Goal: Task Accomplishment & Management: Use online tool/utility

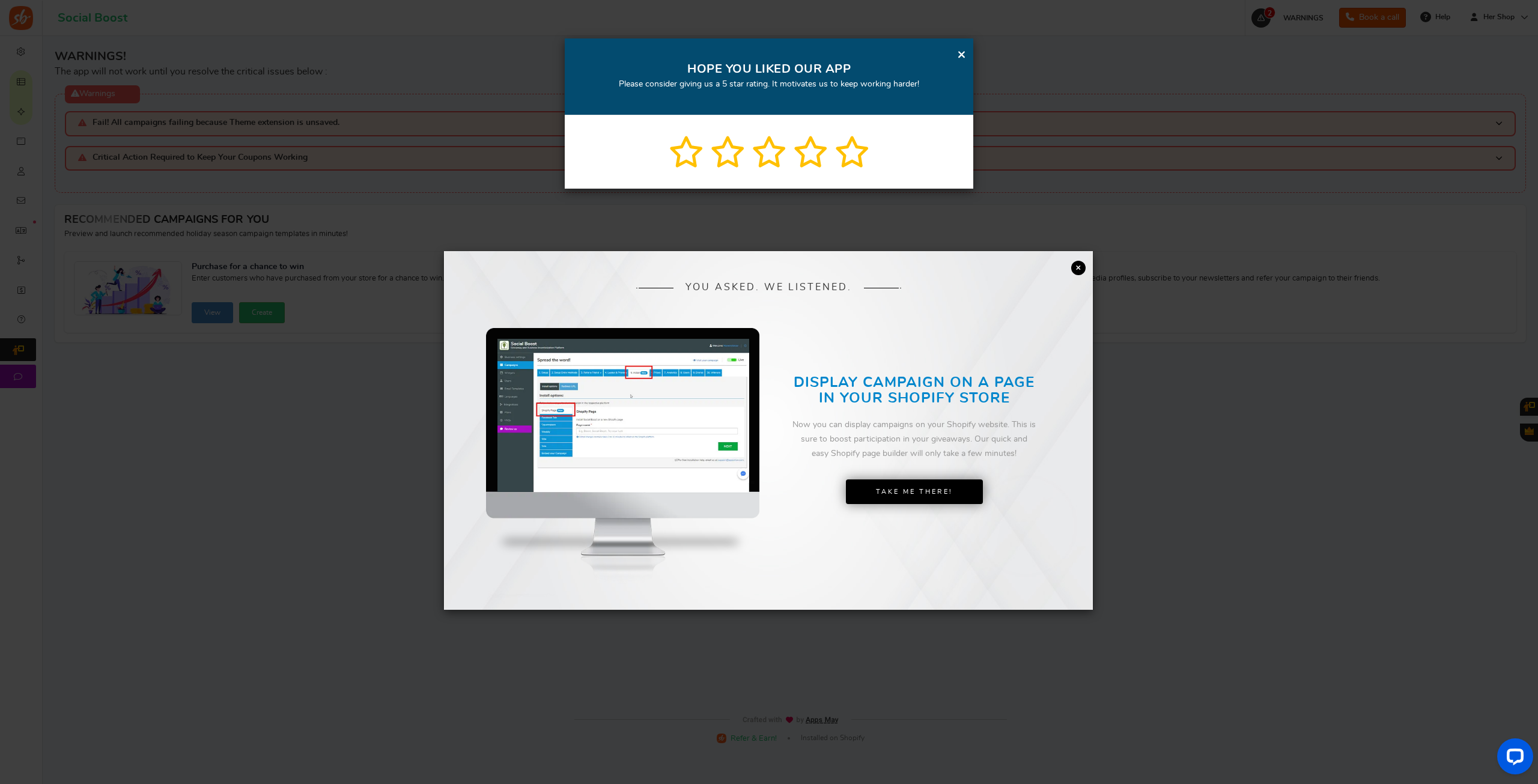
click at [1077, 267] on link "×" at bounding box center [1078, 268] width 15 height 15
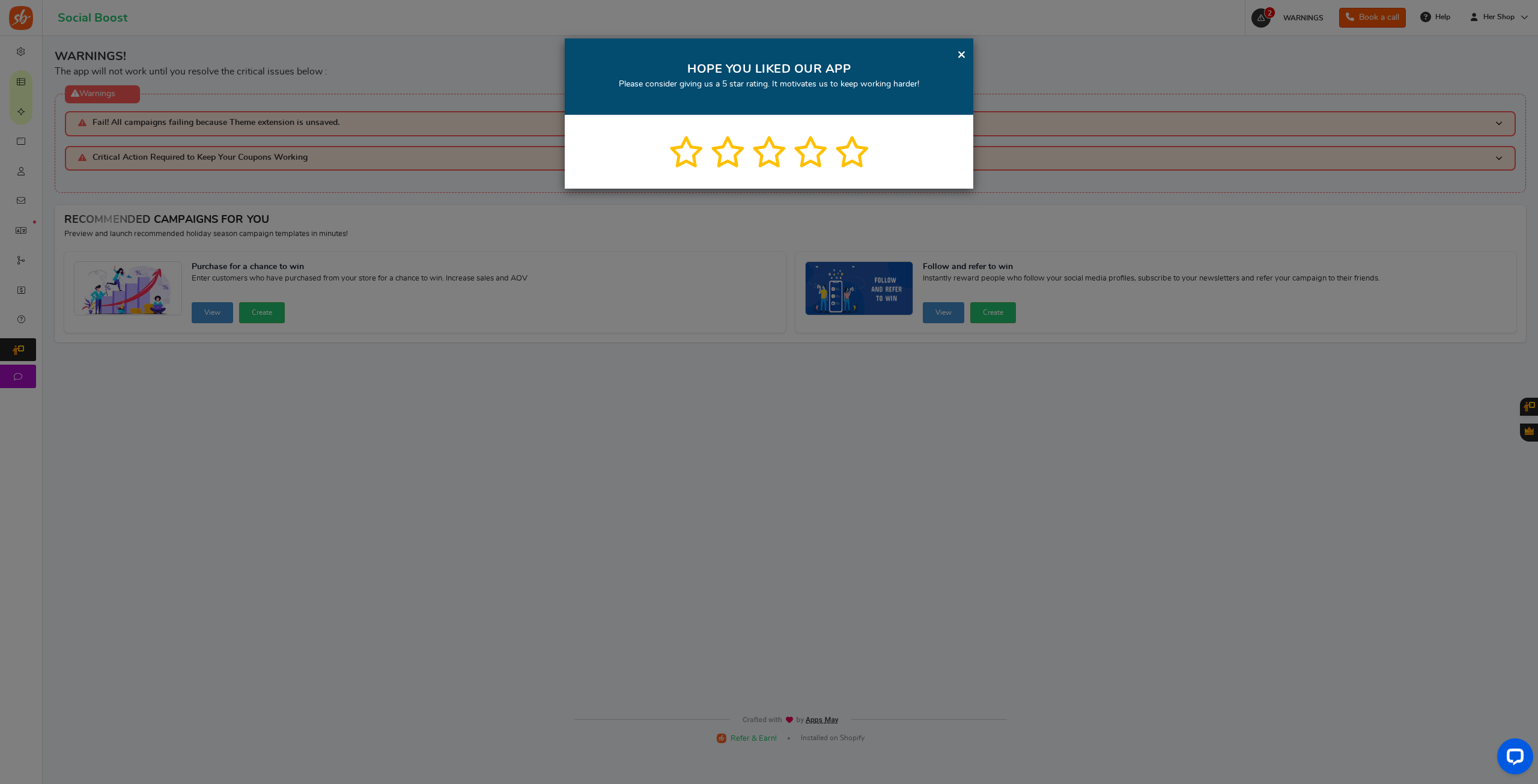
click at [17, 108] on div "× HOPE YOU LIKED OUR APP Please consider giving us a 5 star rating. It motivate…" at bounding box center [769, 392] width 1538 height 784
click at [21, 67] on div "× HOPE YOU LIKED OUR APP Please consider giving us a 5 star rating. It motivate…" at bounding box center [769, 392] width 1538 height 784
click at [23, 190] on div "× HOPE YOU LIKED OUR APP Please consider giving us a 5 star rating. It motivate…" at bounding box center [769, 392] width 1538 height 784
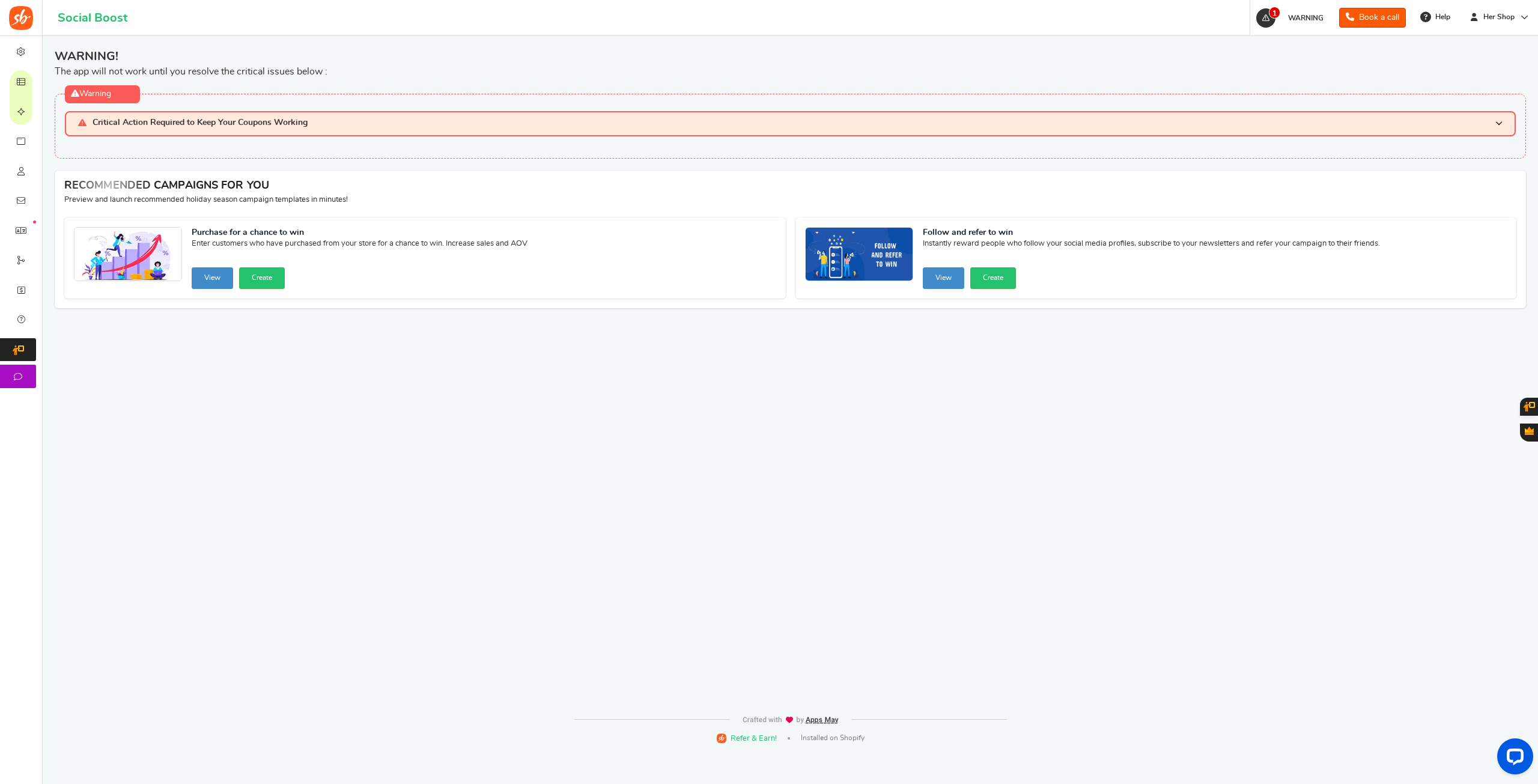
click at [215, 124] on span "Critical Action Required to Keep Your Coupons Working" at bounding box center [199, 123] width 215 height 10
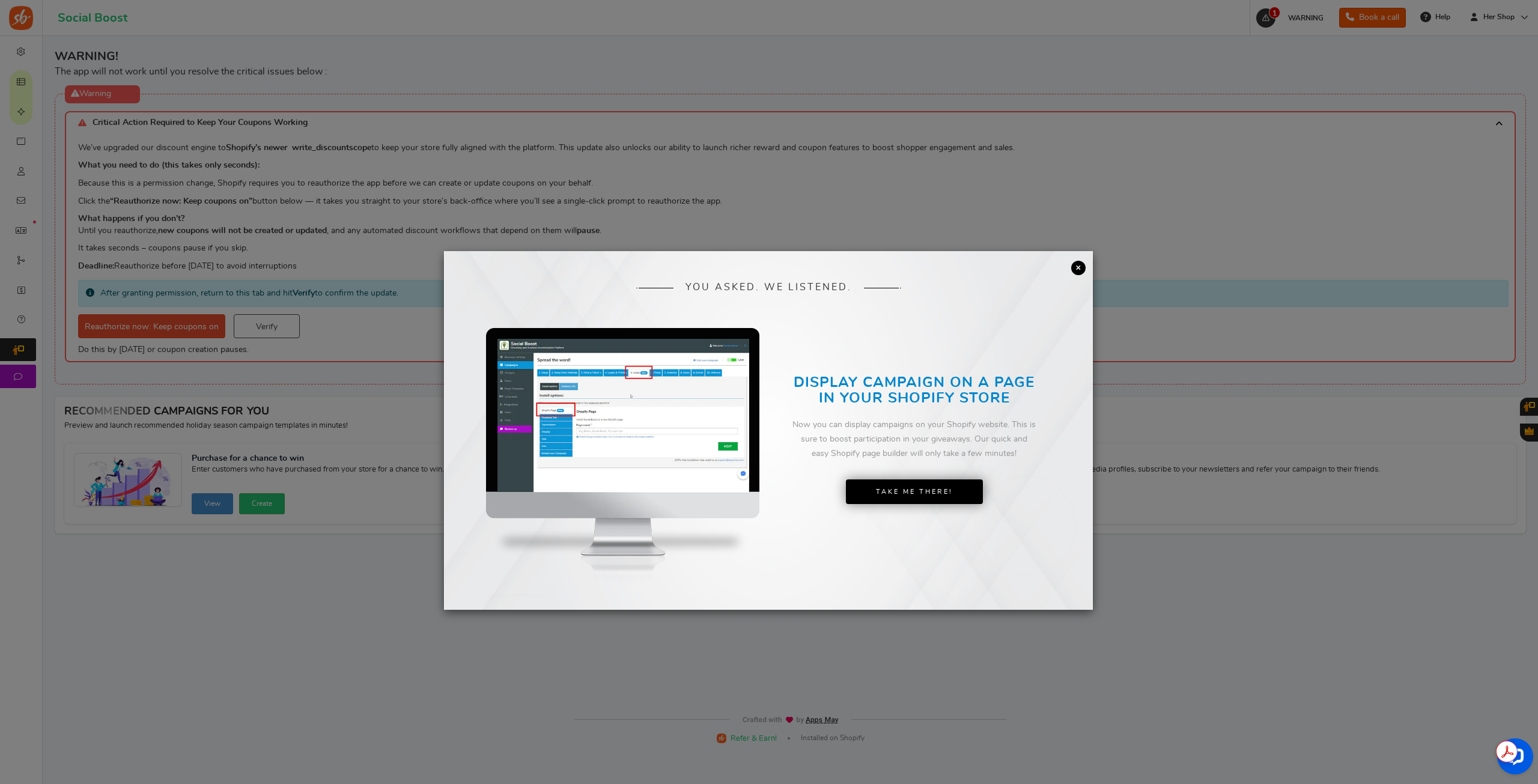
click at [1079, 270] on link "×" at bounding box center [1078, 268] width 15 height 15
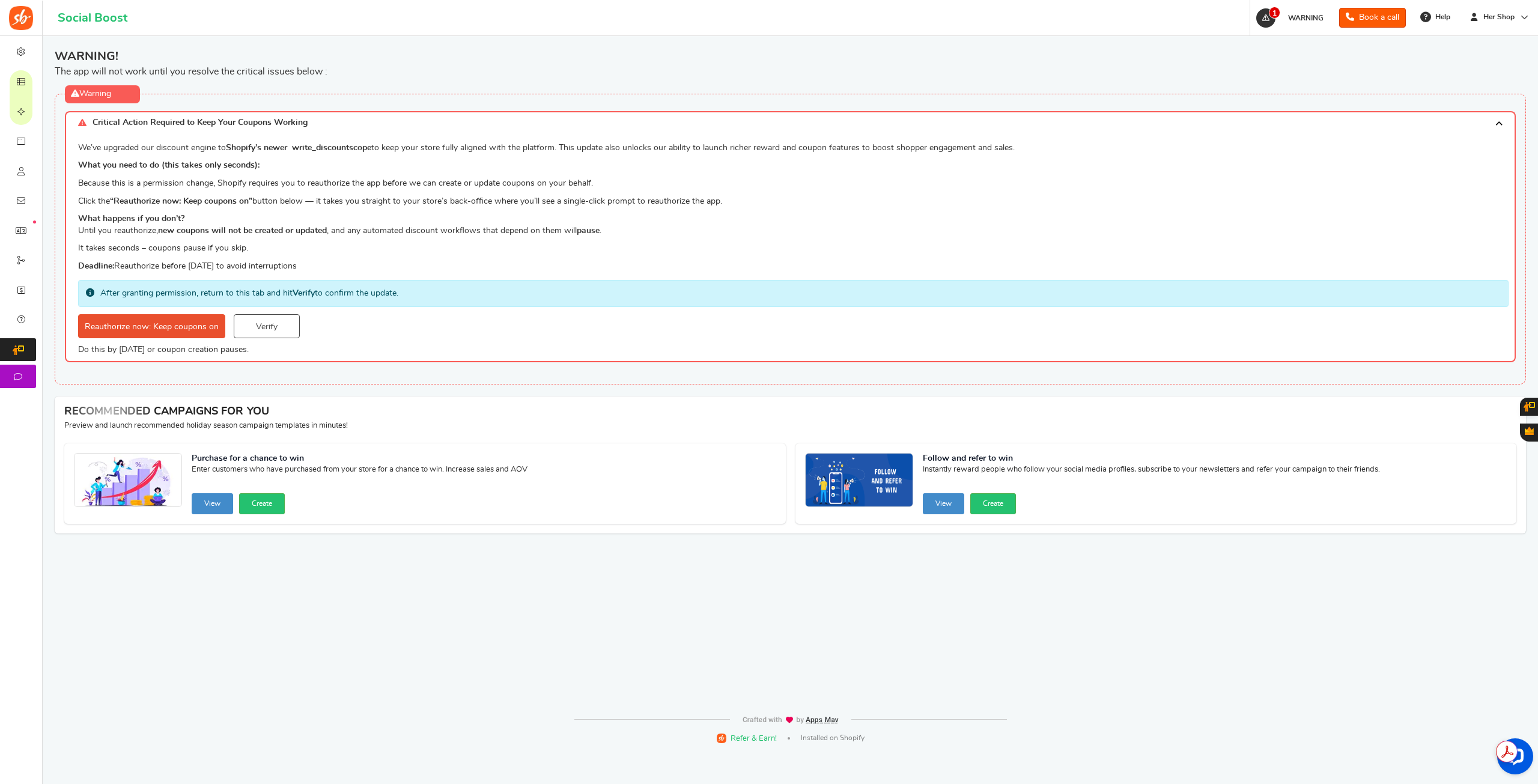
click at [187, 326] on link "Reauthorize now: Keep coupons on" at bounding box center [152, 326] width 147 height 24
click at [0, 0] on span "Integrations" at bounding box center [0, 0] width 0 height 0
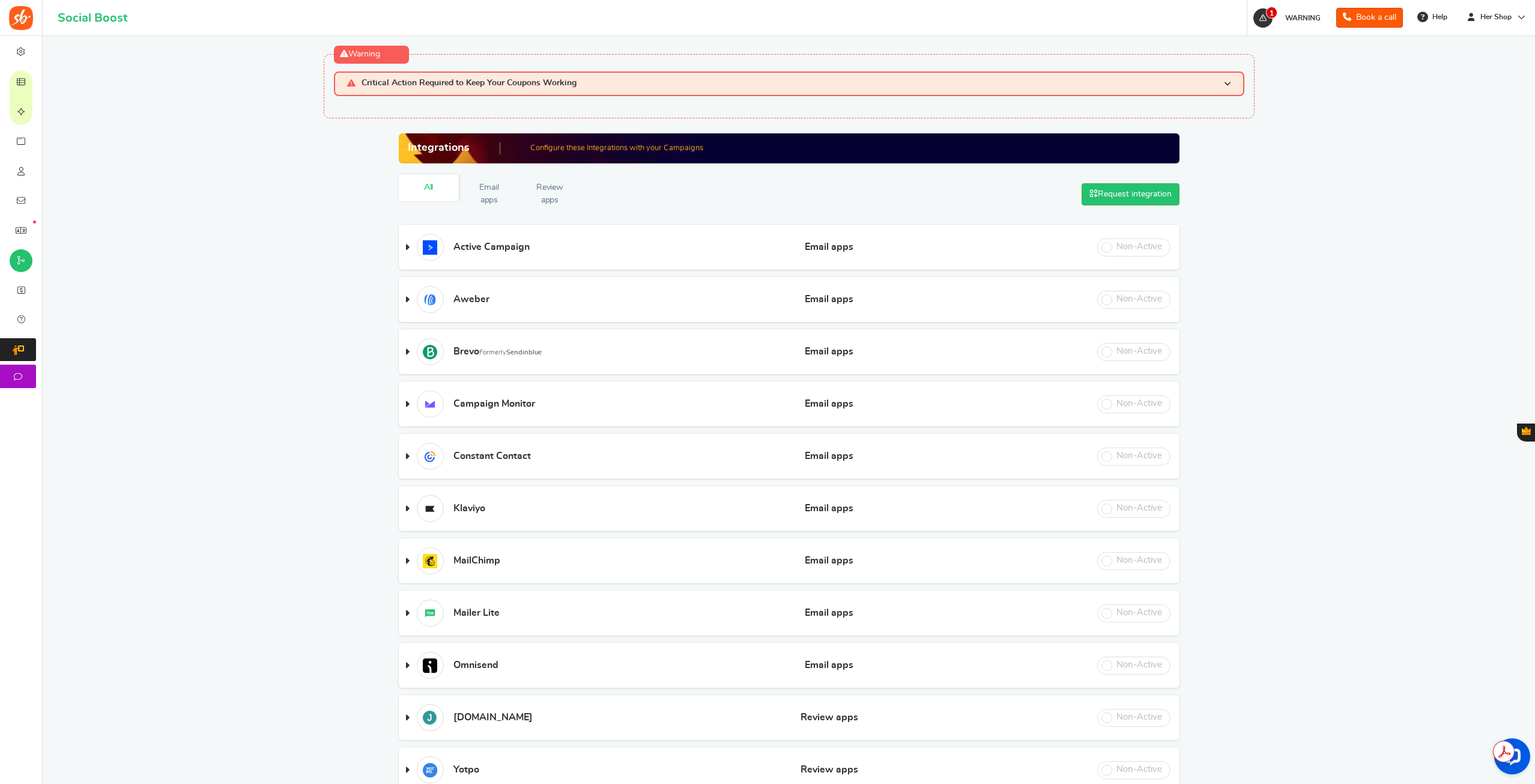
click at [424, 74] on h3 "Critical Action Required to Keep Your Coupons Working" at bounding box center [789, 83] width 911 height 24
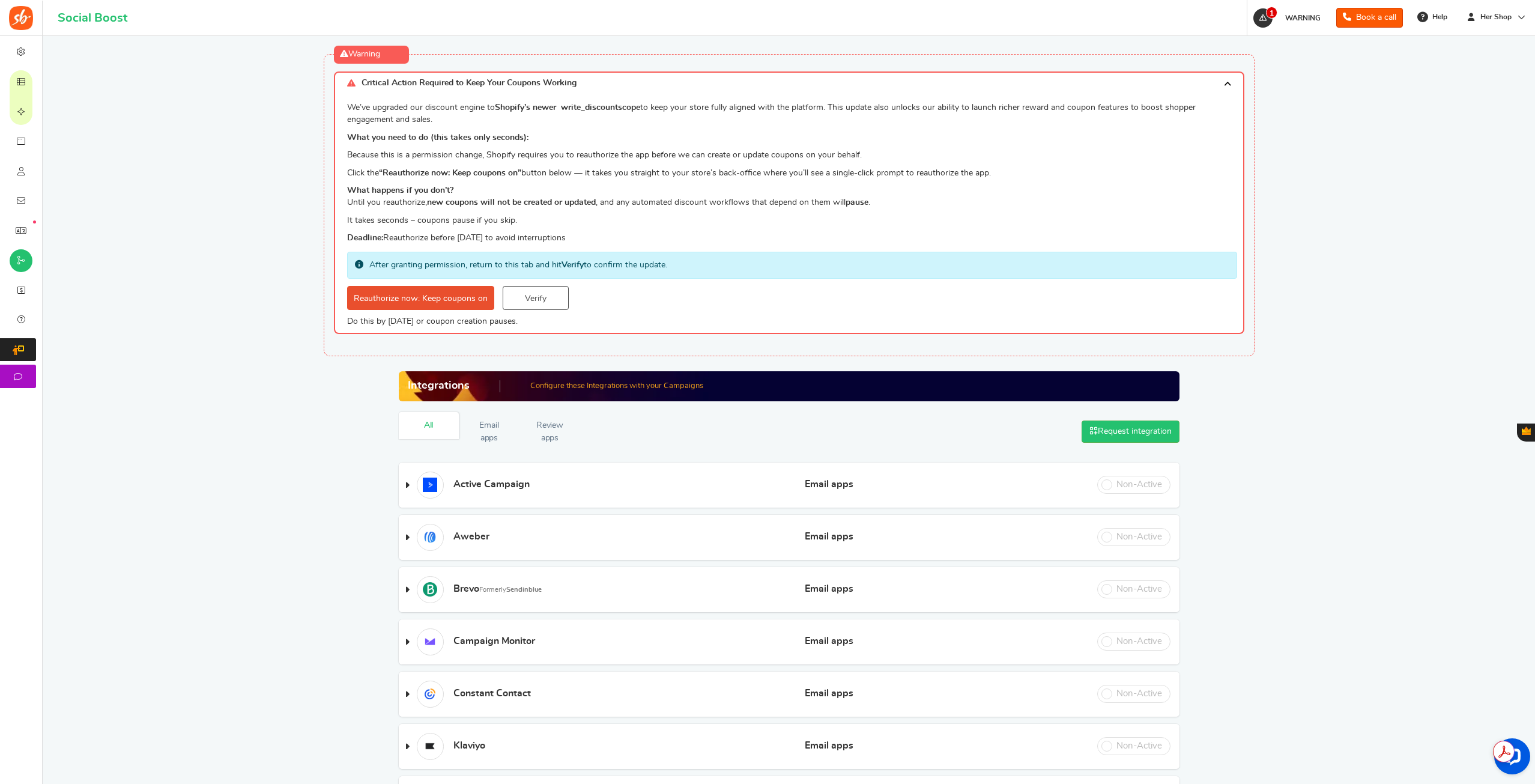
click at [528, 297] on link "Verify" at bounding box center [535, 298] width 66 height 24
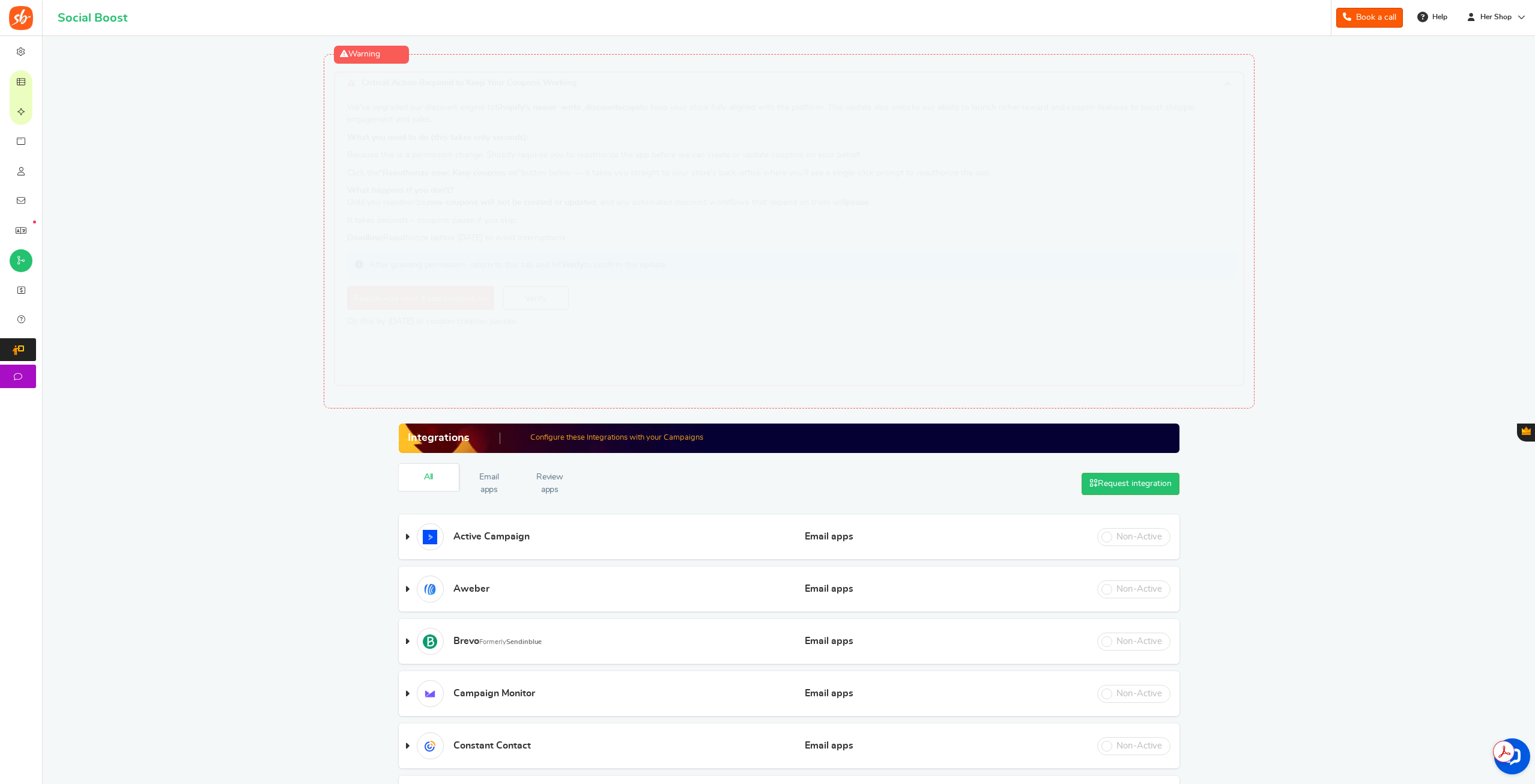
click at [1222, 76] on h3 "Critical Action Required to Keep Your Coupons Working" at bounding box center [789, 83] width 911 height 24
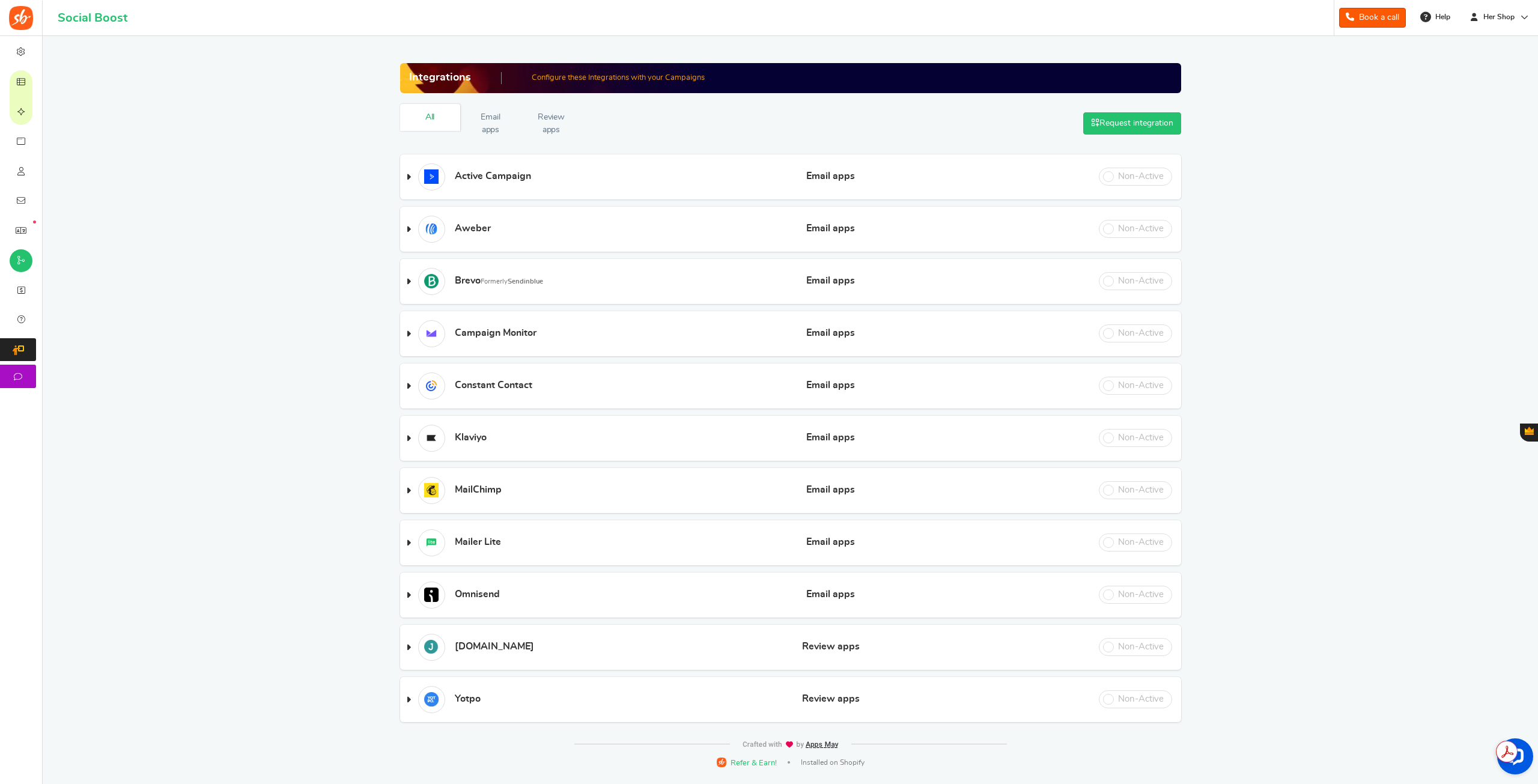
click at [106, 236] on div "Integrations Configure these Integrations with your Campaigns Successfully Inte…" at bounding box center [790, 390] width 1477 height 685
click at [0, 0] on span "Plans" at bounding box center [0, 0] width 0 height 0
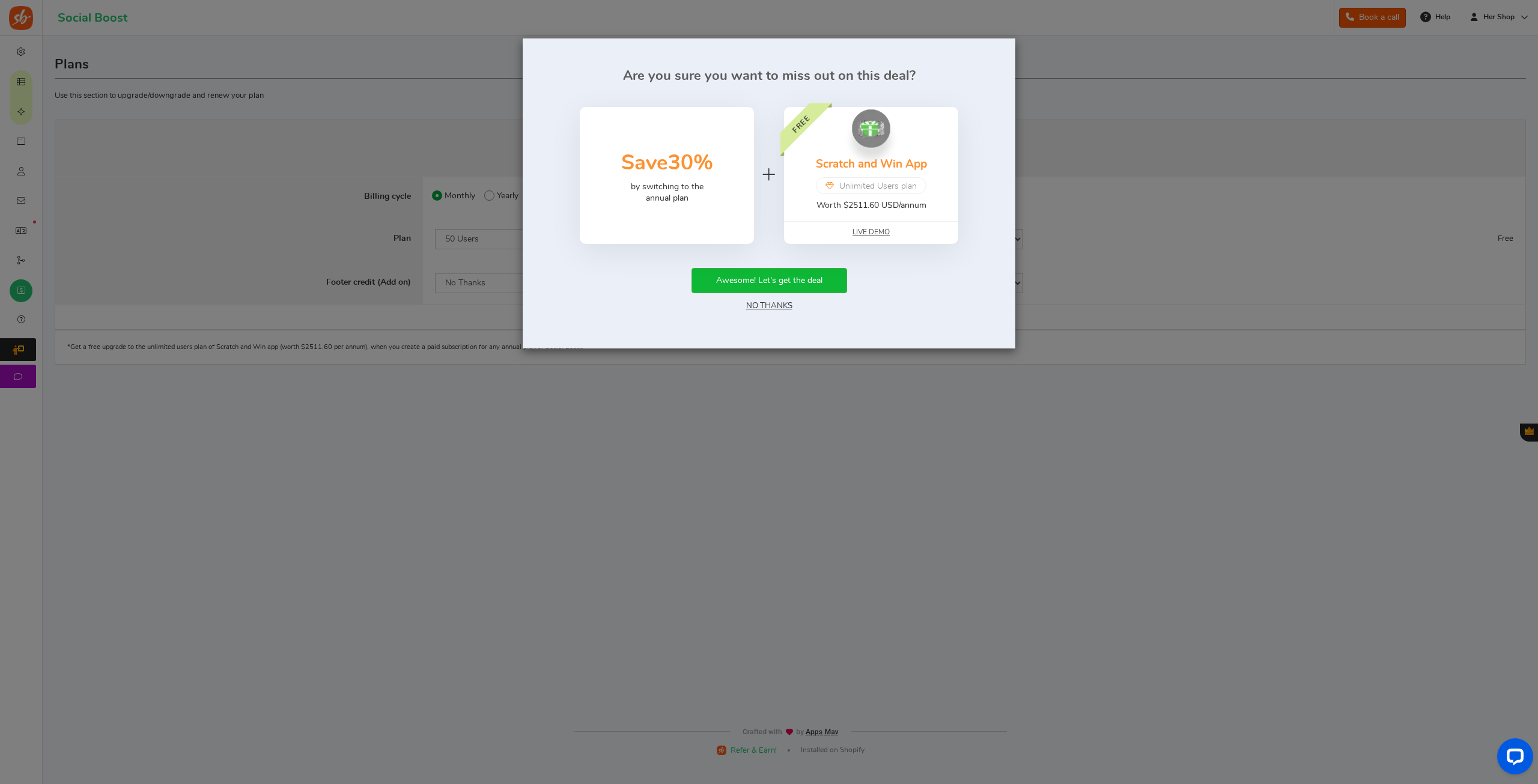
click at [751, 307] on link "No Thanks" at bounding box center [769, 306] width 46 height 9
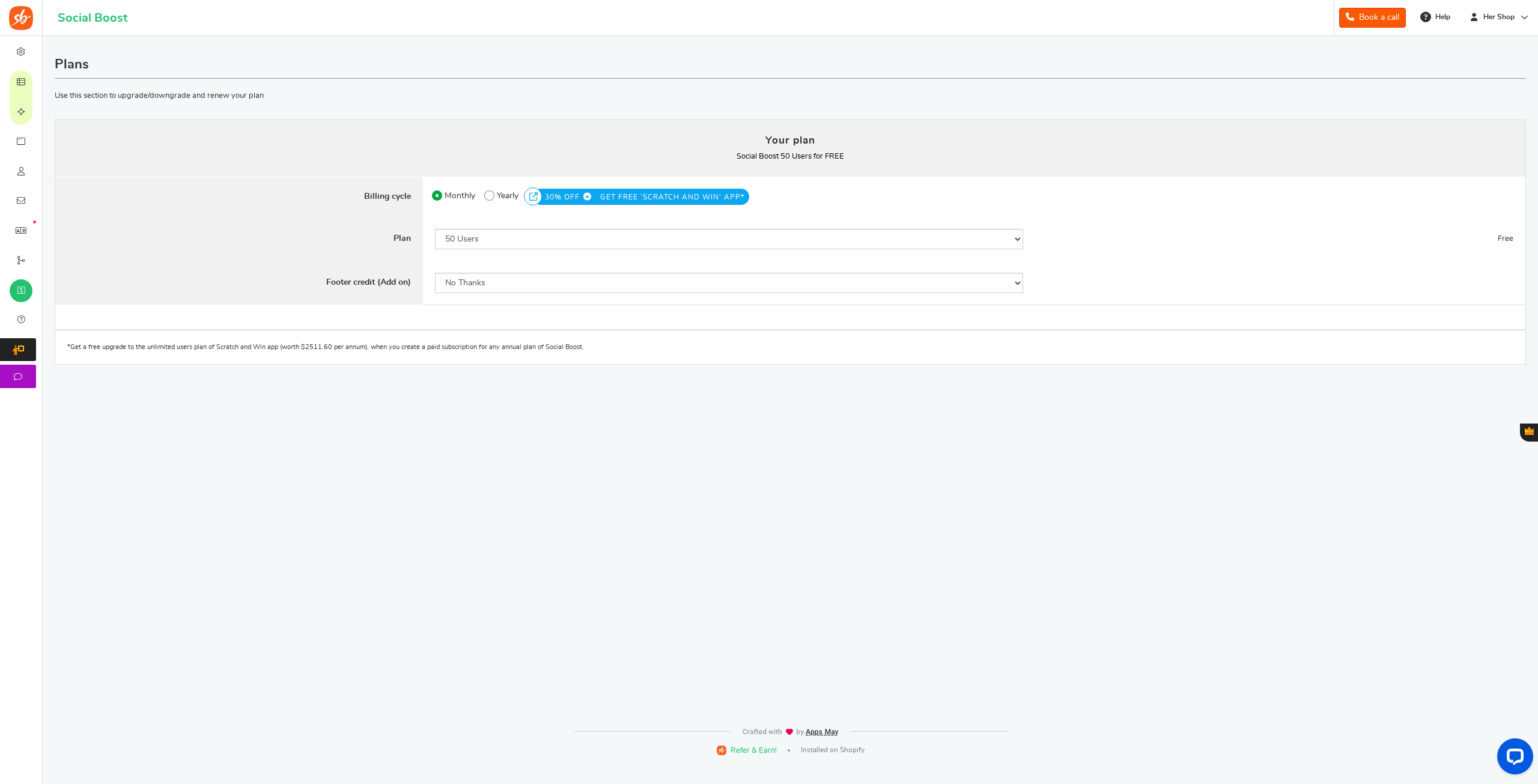
click at [25, 172] on icon at bounding box center [21, 172] width 12 height 10
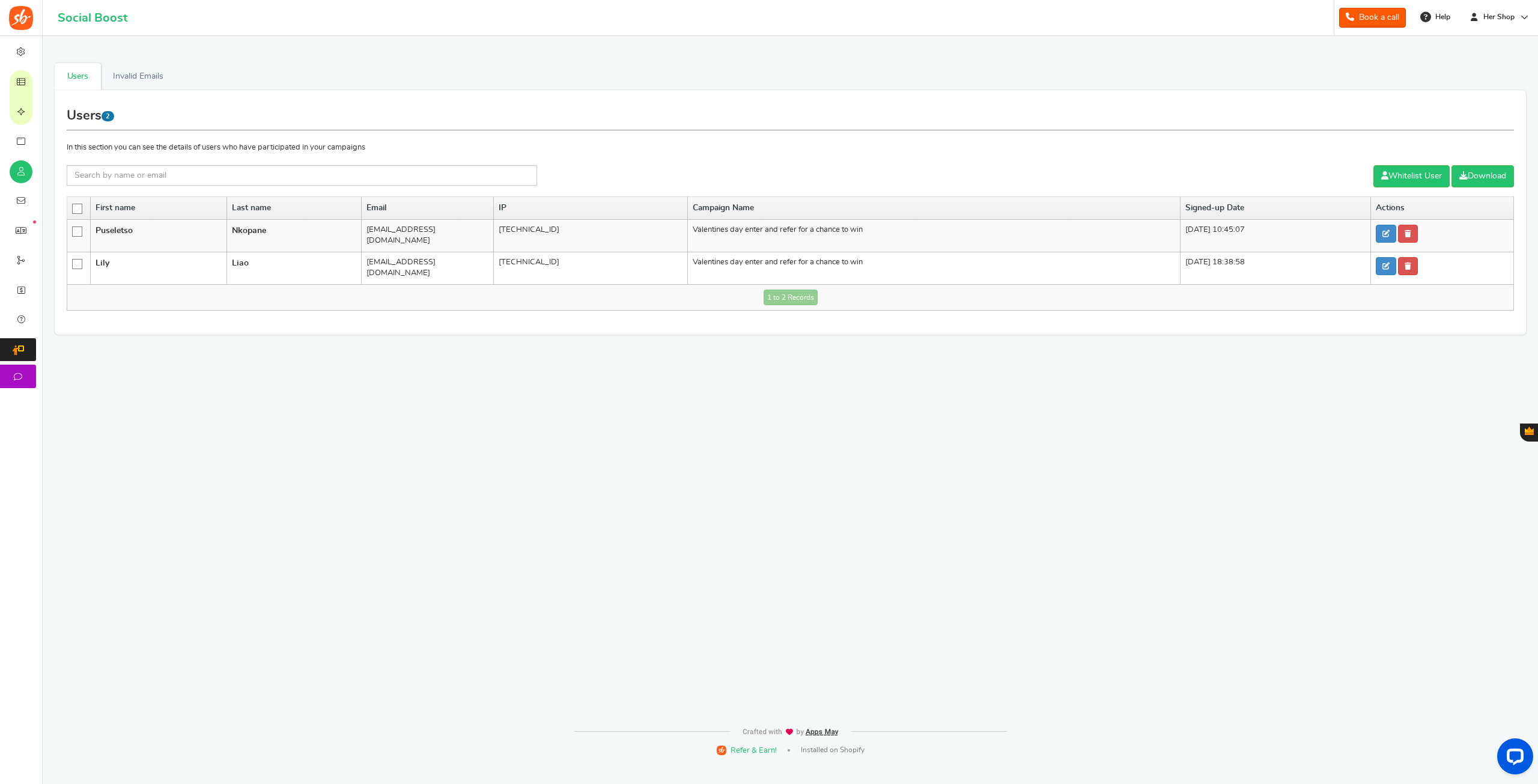
click at [0, 0] on span "Purchase to win" at bounding box center [0, 0] width 0 height 0
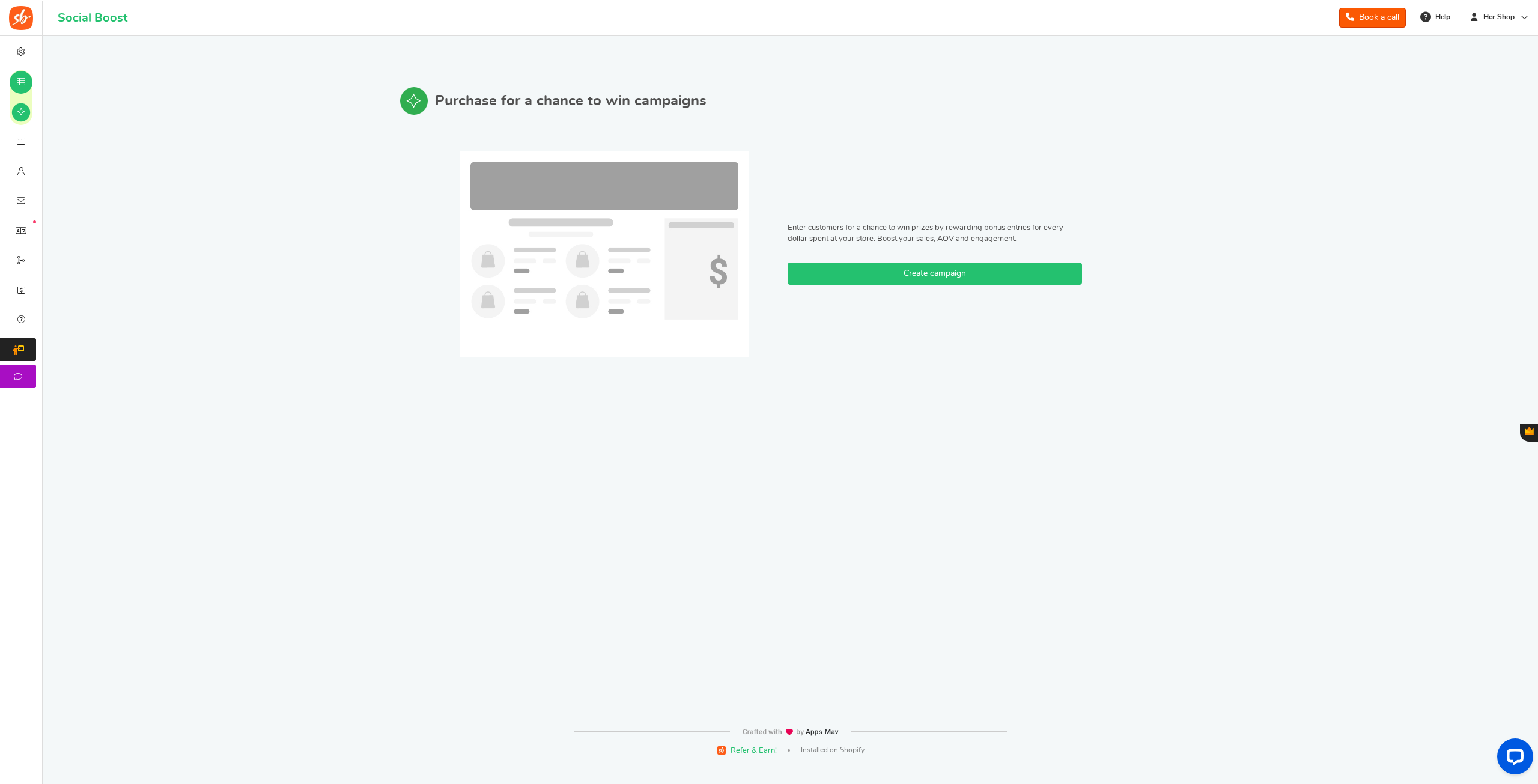
click at [958, 271] on link "Create campaign" at bounding box center [934, 273] width 294 height 23
click at [42, 89] on link "Campaigns" at bounding box center [21, 81] width 42 height 30
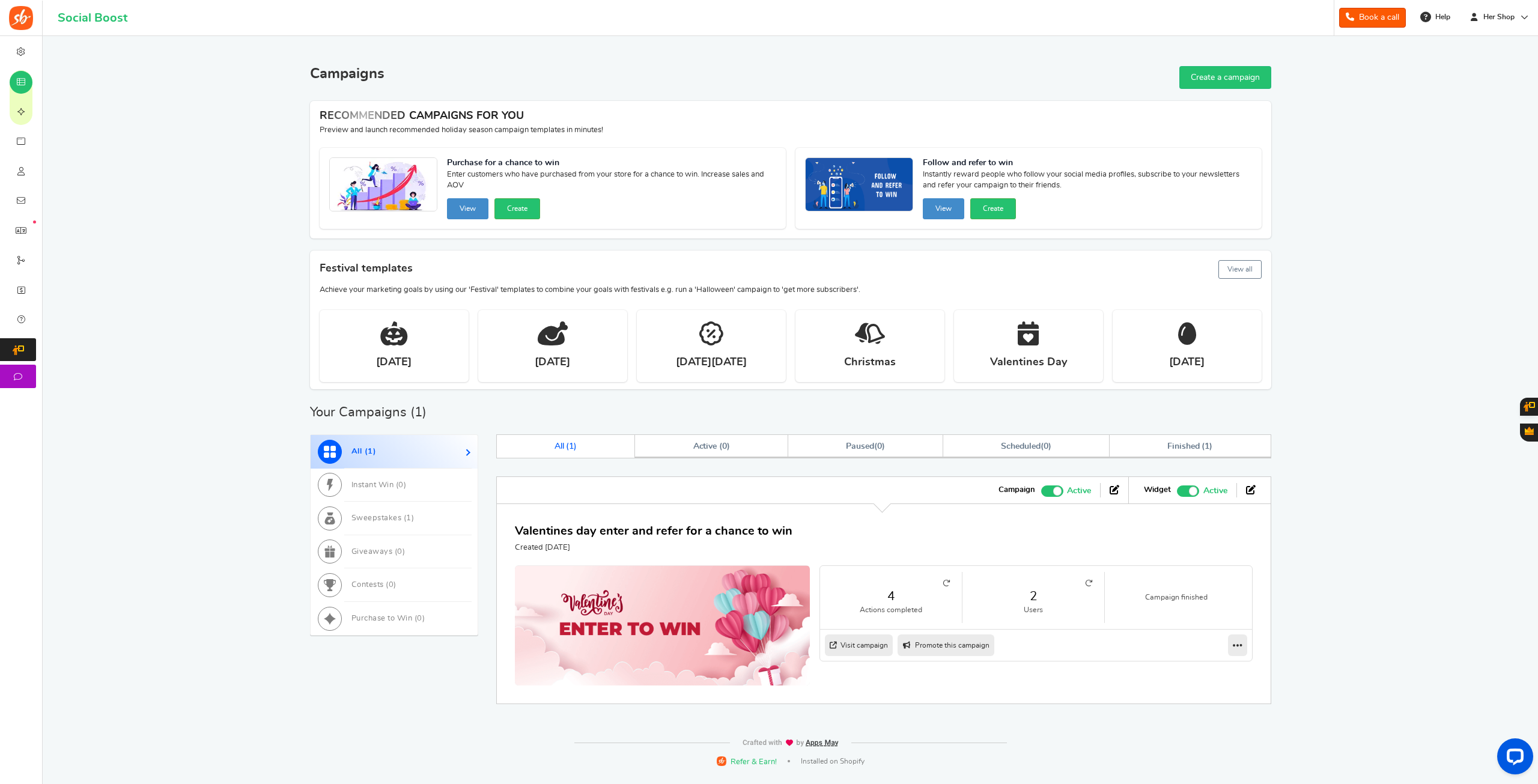
click at [687, 594] on img at bounding box center [662, 628] width 295 height 126
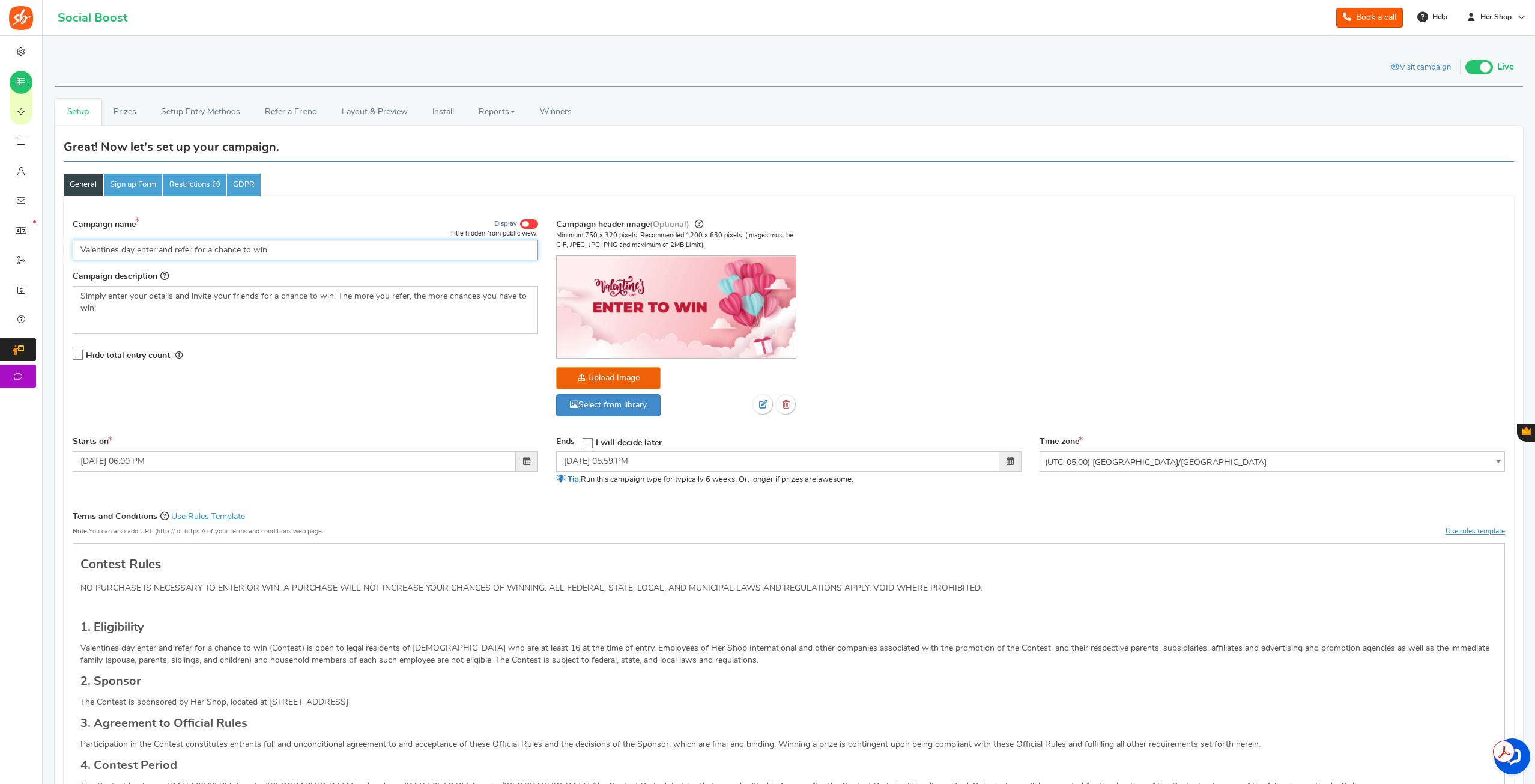
click at [232, 245] on input "Valentines day enter and refer for a chance to win" at bounding box center [305, 250] width 466 height 21
drag, startPoint x: 302, startPoint y: 247, endPoint x: 65, endPoint y: 249, distance: 237.0
click at [65, 249] on div "Campaign name Display Title hidden from public view. Valentines day enter and r…" at bounding box center [305, 297] width 483 height 159
click at [294, 249] on input "Valentines day enter and refer for a chance to win" at bounding box center [305, 250] width 466 height 21
drag, startPoint x: 293, startPoint y: 249, endPoint x: 27, endPoint y: 230, distance: 266.7
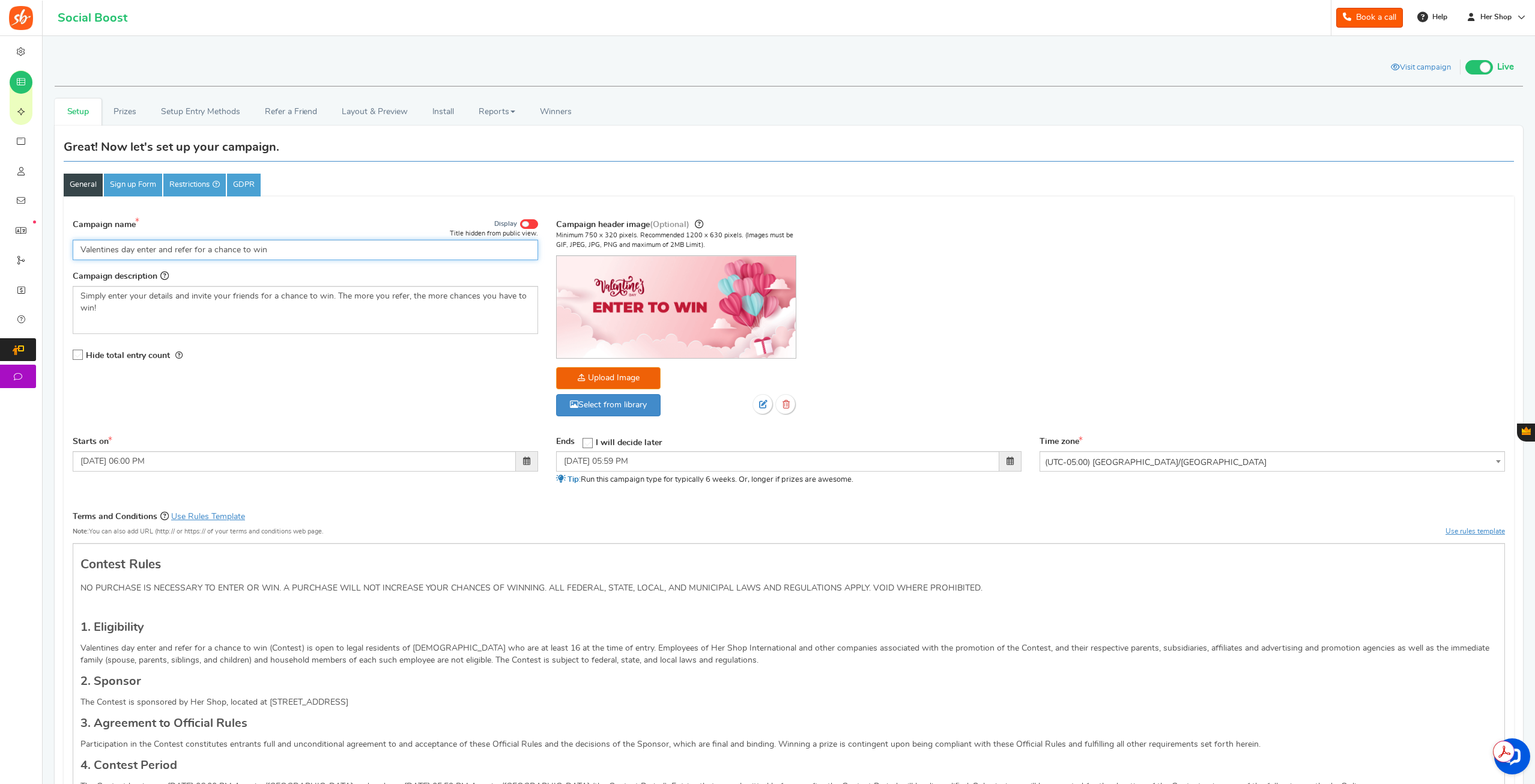
paste input "🎒 Back-to-School Winning Campaig"
drag, startPoint x: 243, startPoint y: 316, endPoint x: 555, endPoint y: 783, distance: 561.6
click at [243, 316] on div "Simply enter your details and invite your friends for a chance to win. The more…" at bounding box center [305, 310] width 466 height 48
click at [254, 242] on span "Basic Styles Bold Keyboard shortcut Ctrl+B Italic Keyboard shortcut Ctrl+I Unde…" at bounding box center [272, 234] width 140 height 20
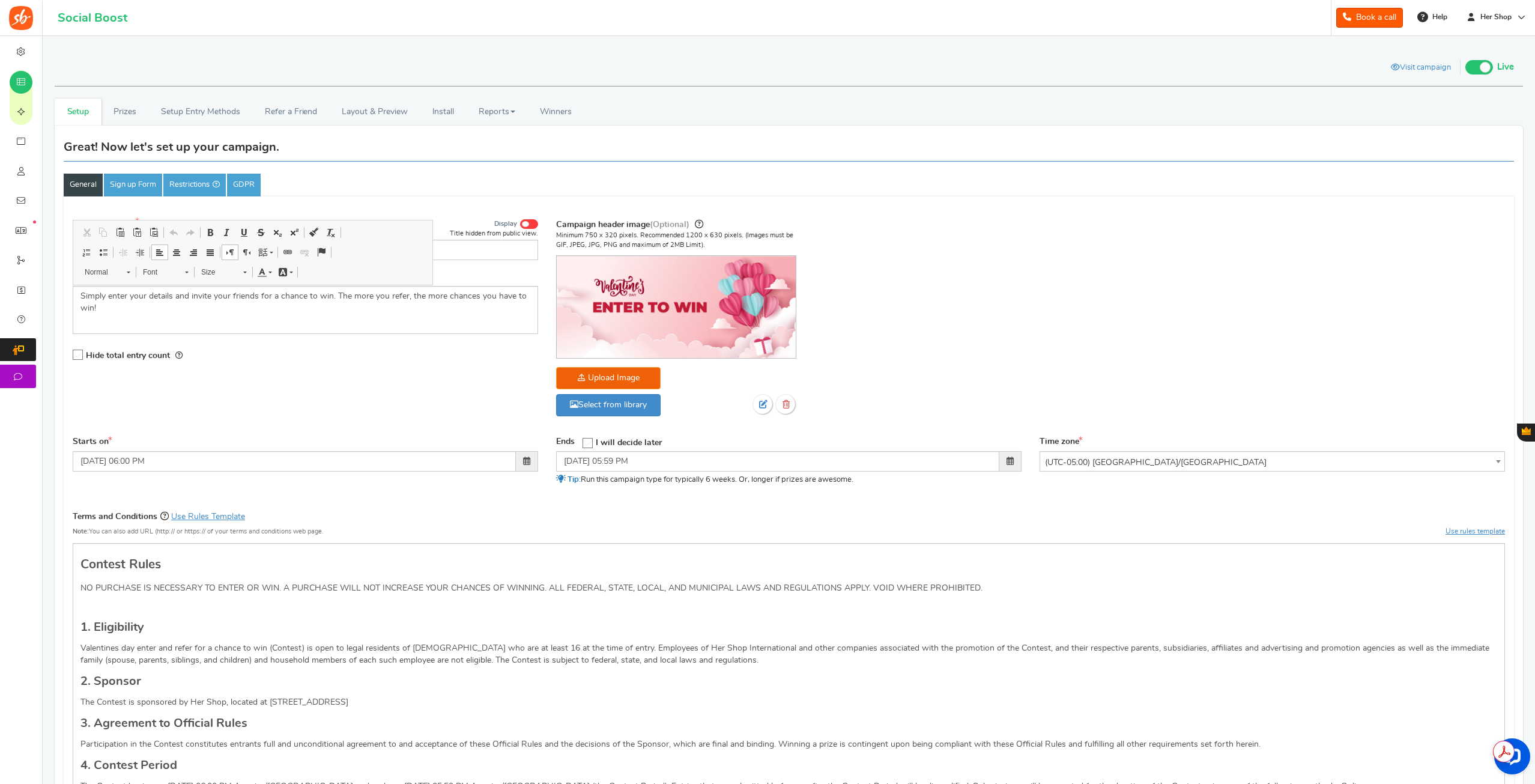
click at [295, 416] on div "Campaign name Display Title hidden from public view. 🎒 Back-to-School Winning C…" at bounding box center [789, 323] width 1451 height 224
drag, startPoint x: 249, startPoint y: 249, endPoint x: 72, endPoint y: 244, distance: 177.1
click at [72, 244] on div "Campaign name Display Title hidden from public view. 🎒 Back-to-School Winning C…" at bounding box center [305, 297] width 483 height 159
paste input "✨ “Win Your Back-to-School Look” ✨"
type input "✨ “Win Your Back-to-School Look” ✨"
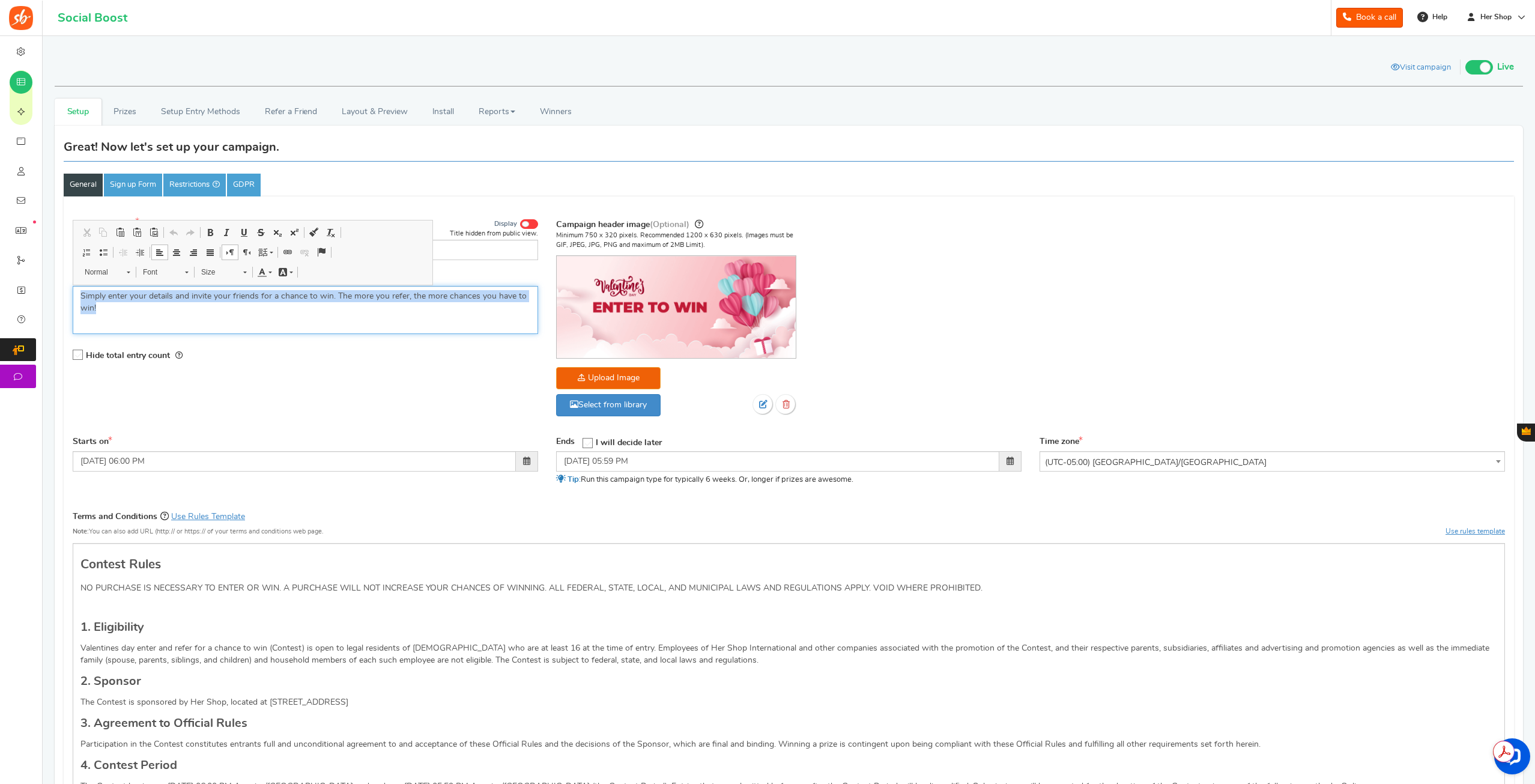
drag, startPoint x: 204, startPoint y: 315, endPoint x: 180, endPoint y: 313, distance: 24.1
click at [65, 284] on div "Campaign name Display Title hidden from public view. ✨ “Win Your Back-to-School…" at bounding box center [305, 297] width 483 height 159
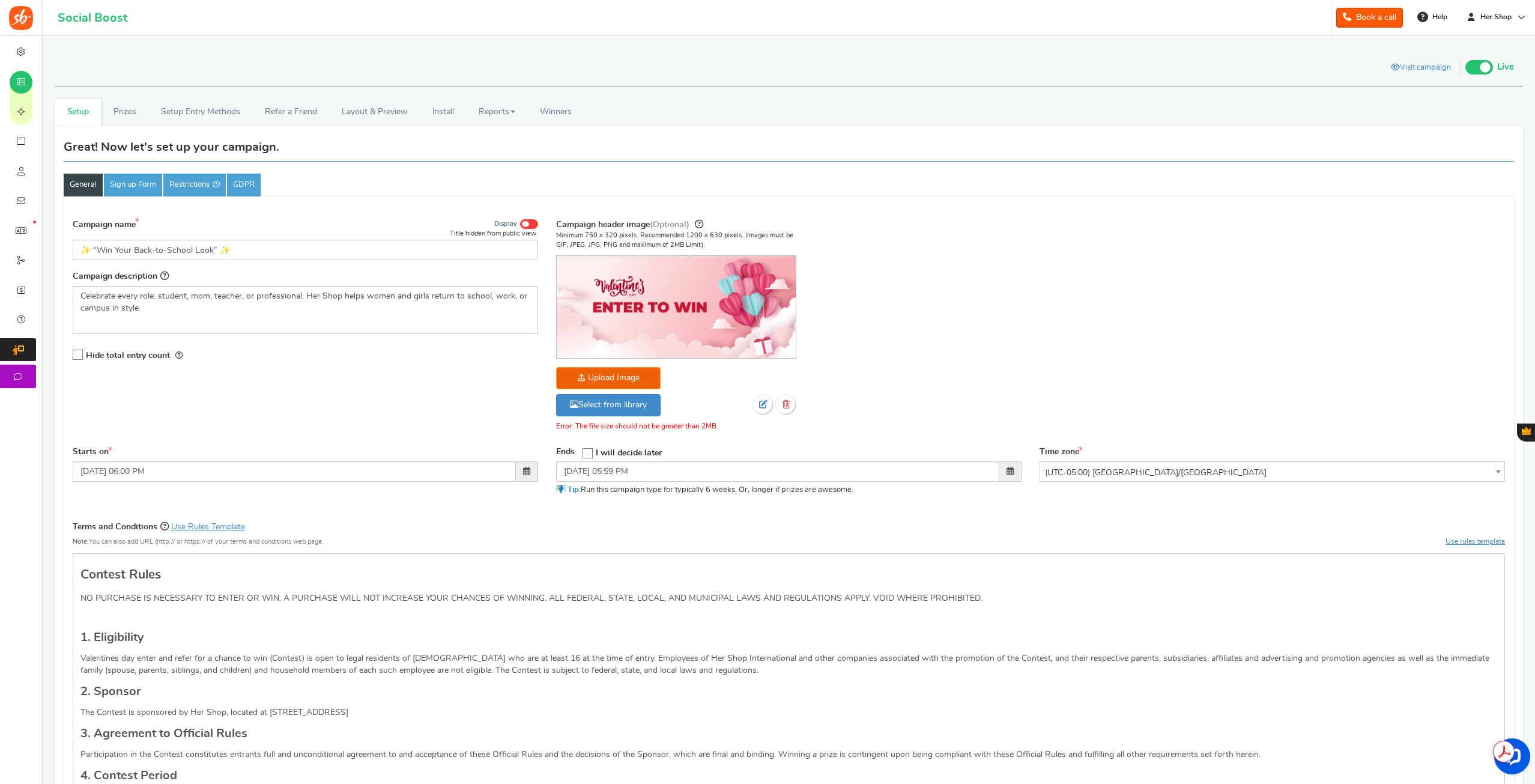
click at [622, 321] on img at bounding box center [676, 307] width 239 height 102
click at [630, 407] on link "Select from library" at bounding box center [608, 405] width 105 height 23
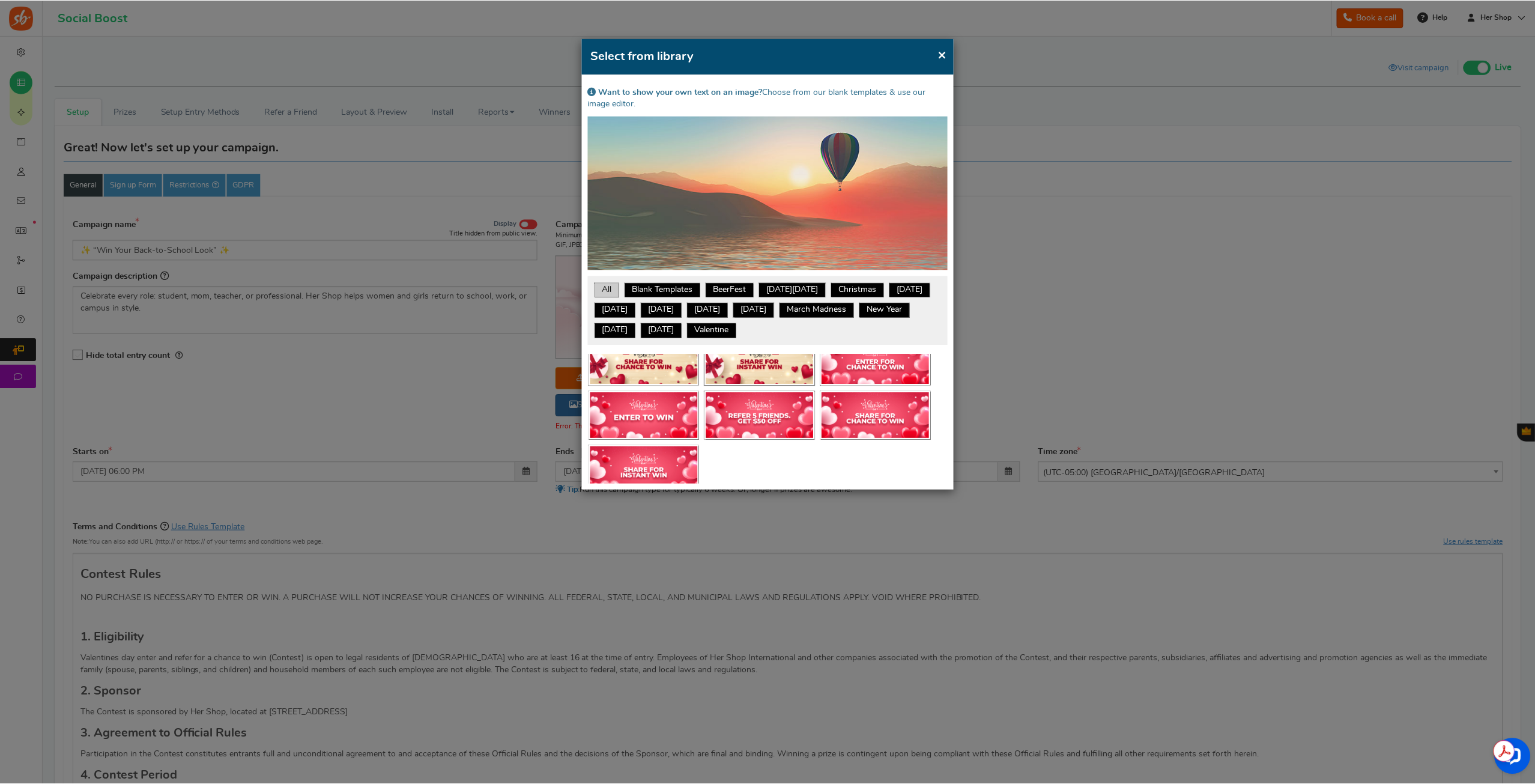
scroll to position [5062, 0]
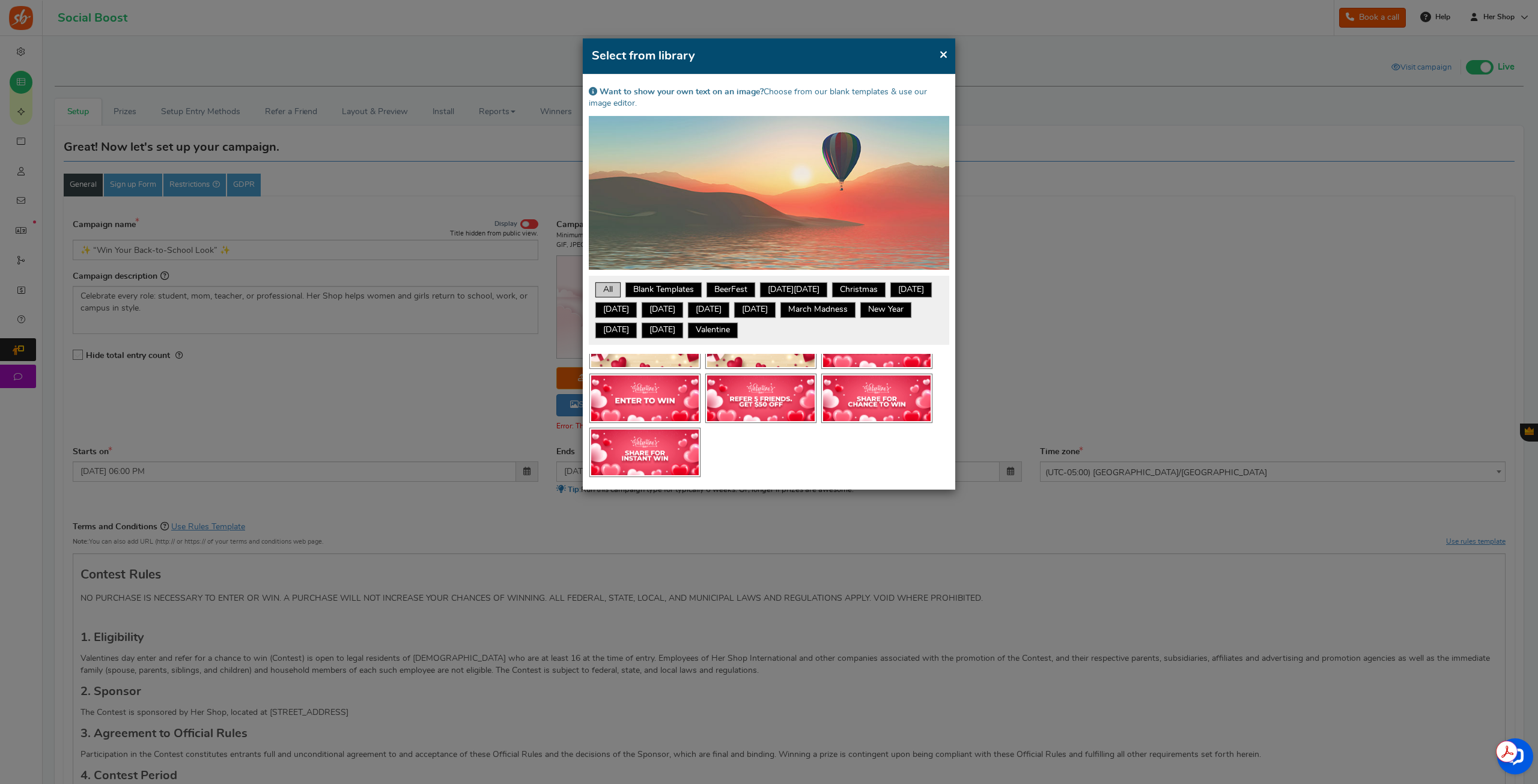
click at [943, 61] on span "×" at bounding box center [943, 54] width 9 height 15
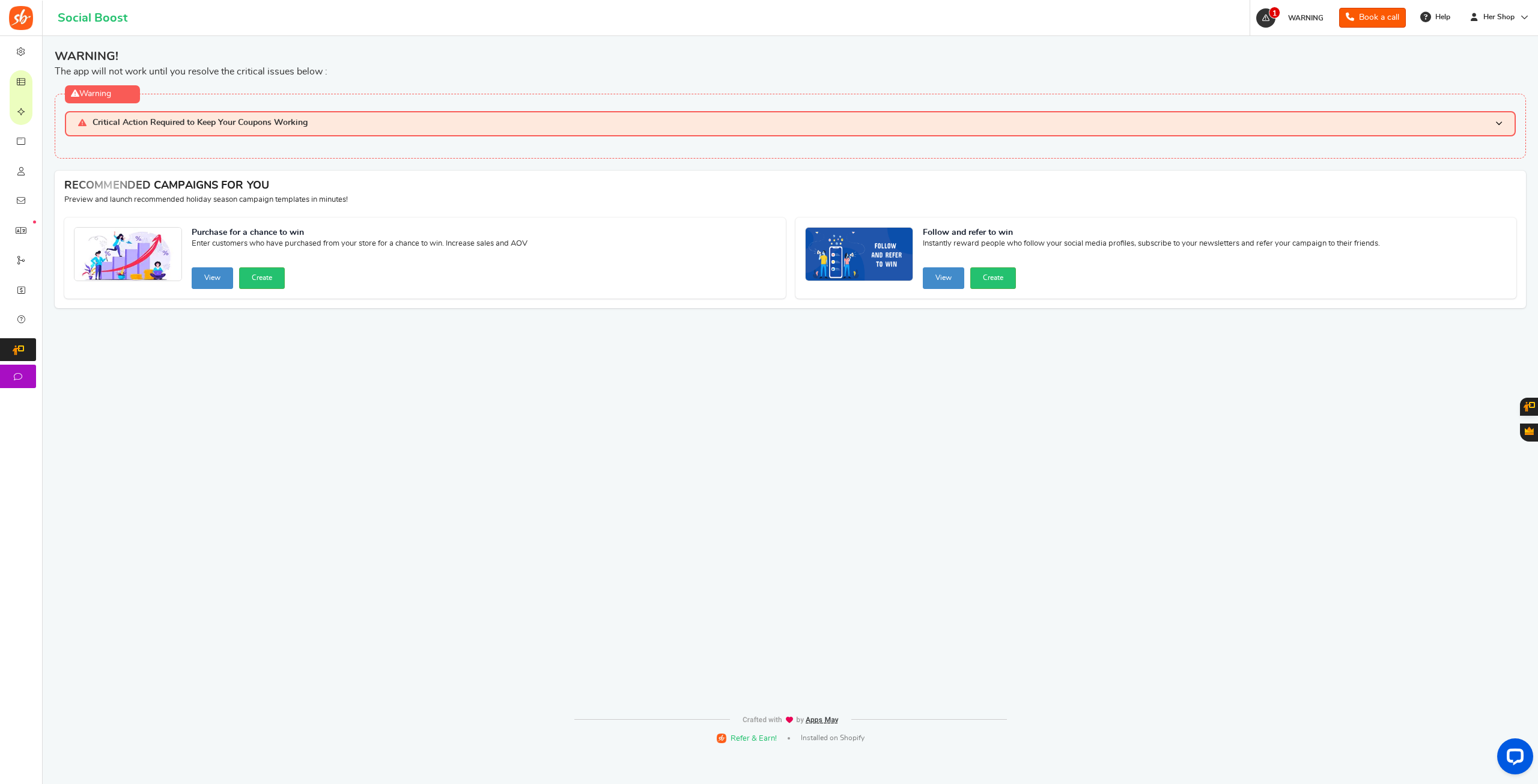
click at [292, 111] on h3 "Critical Action Required to Keep Your Coupons Working" at bounding box center [790, 122] width 1451 height 24
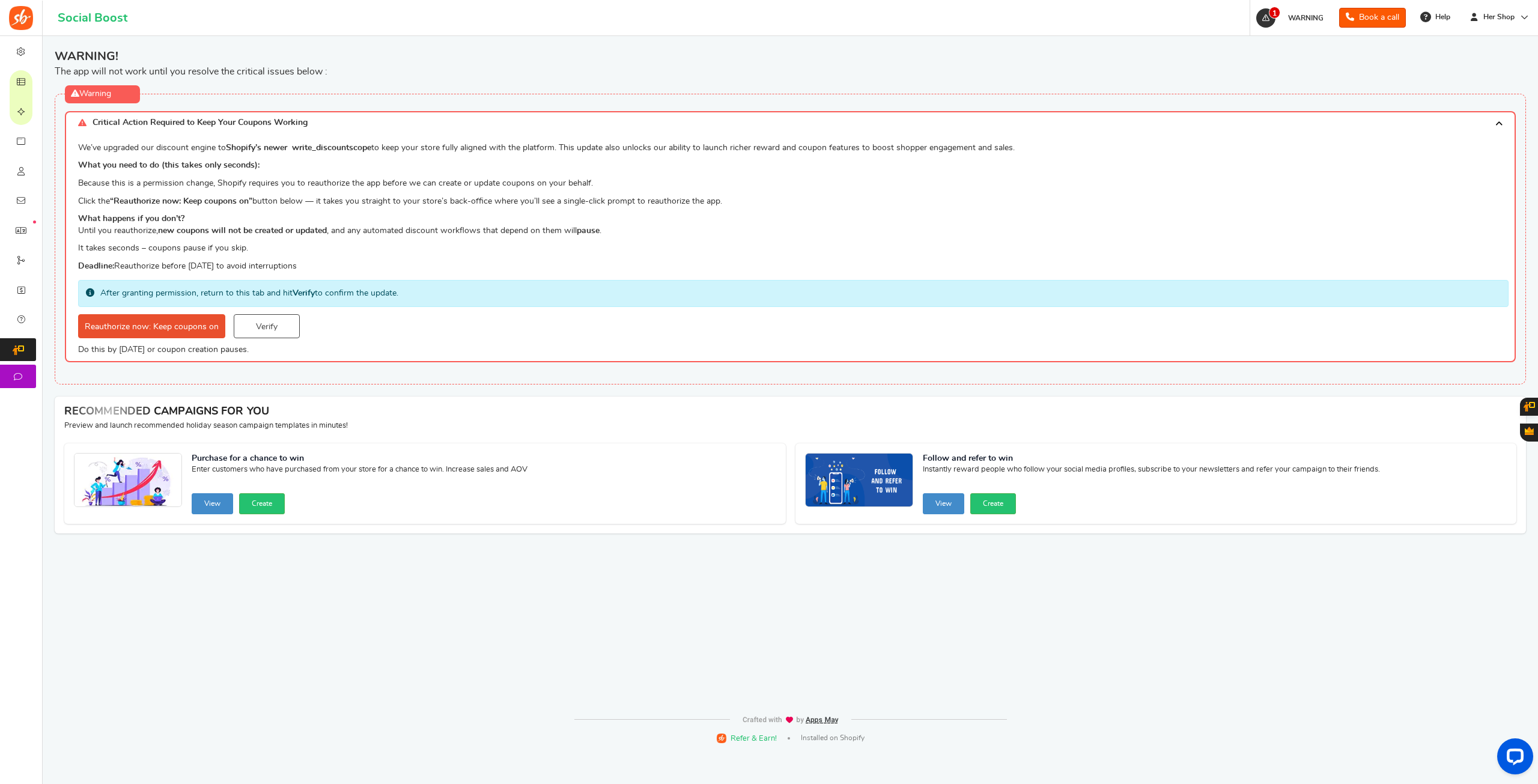
click at [268, 323] on link "Verify" at bounding box center [266, 326] width 66 height 24
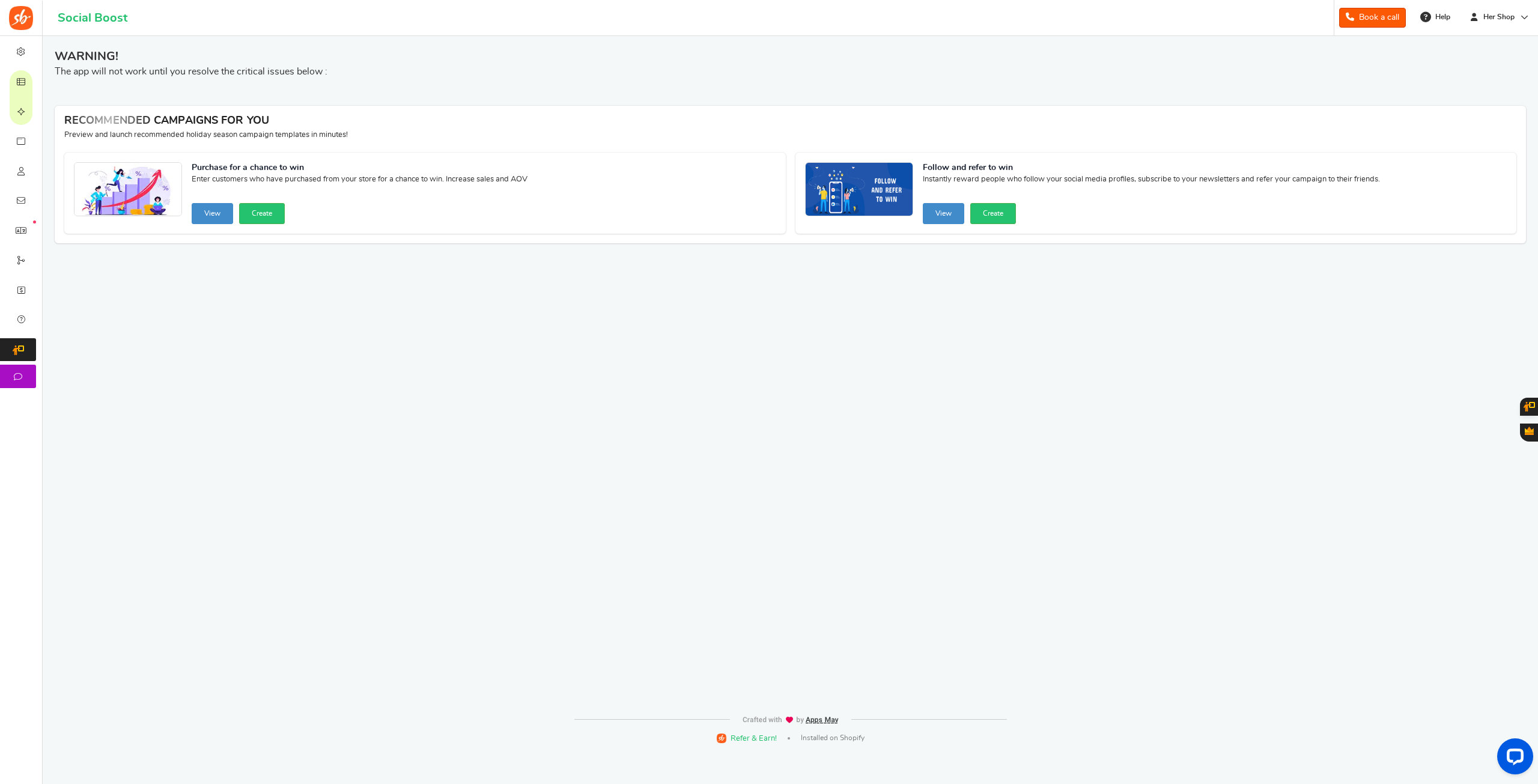
click at [0, 0] on span "Campaigns" at bounding box center [0, 0] width 0 height 0
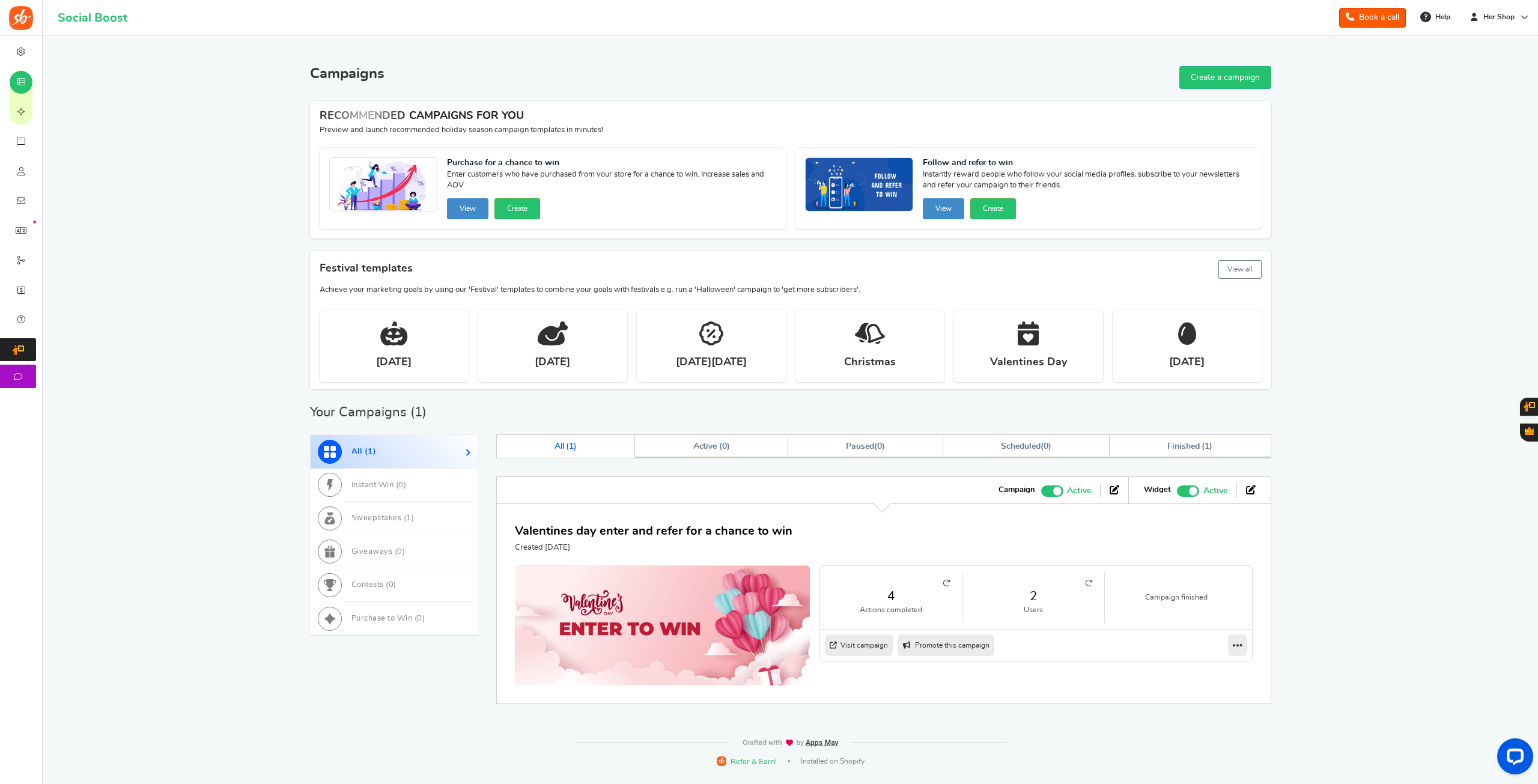
click at [735, 627] on img at bounding box center [662, 628] width 295 height 126
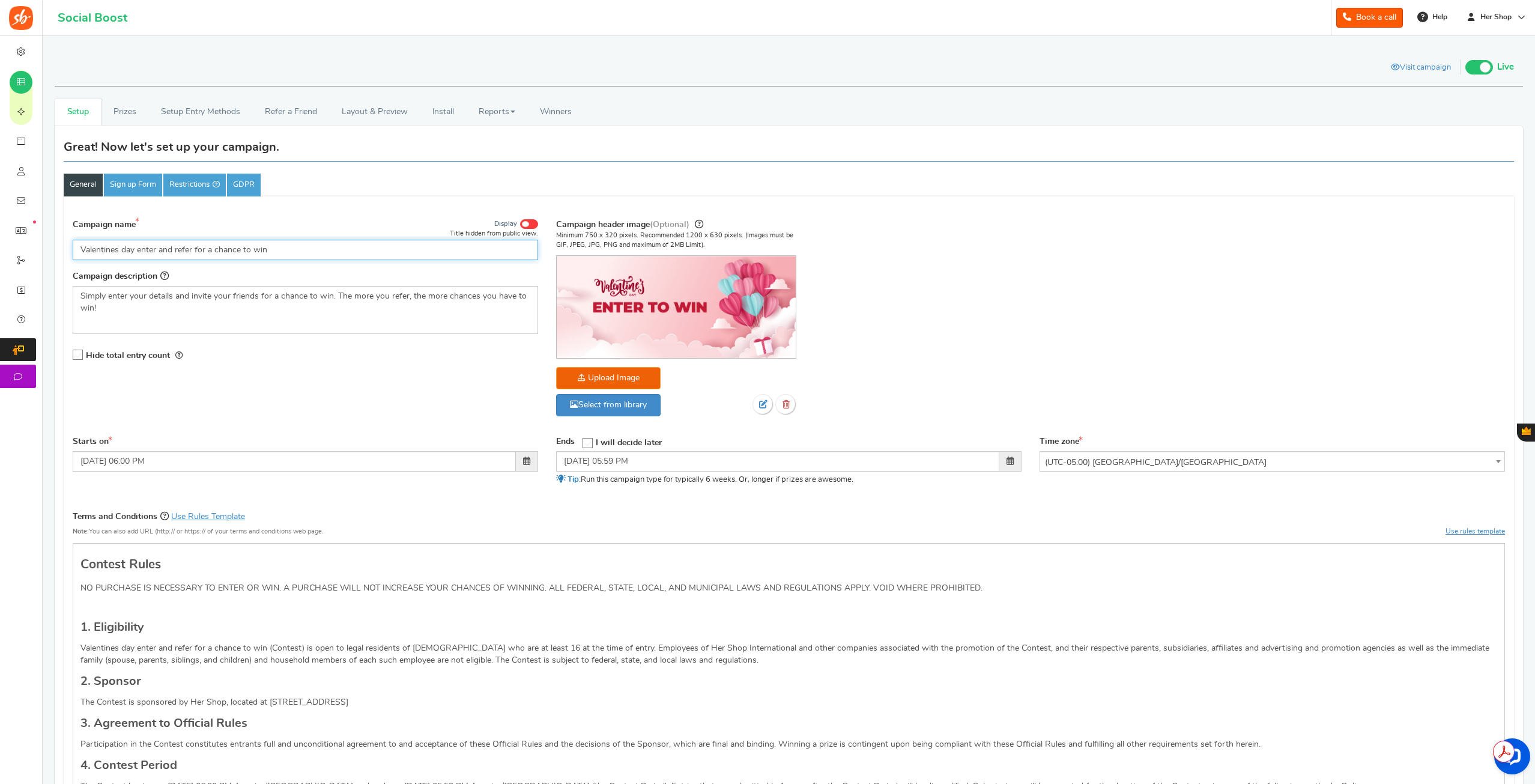
click at [121, 251] on input "Valentines day enter and refer for a chance to win" at bounding box center [305, 250] width 466 height 21
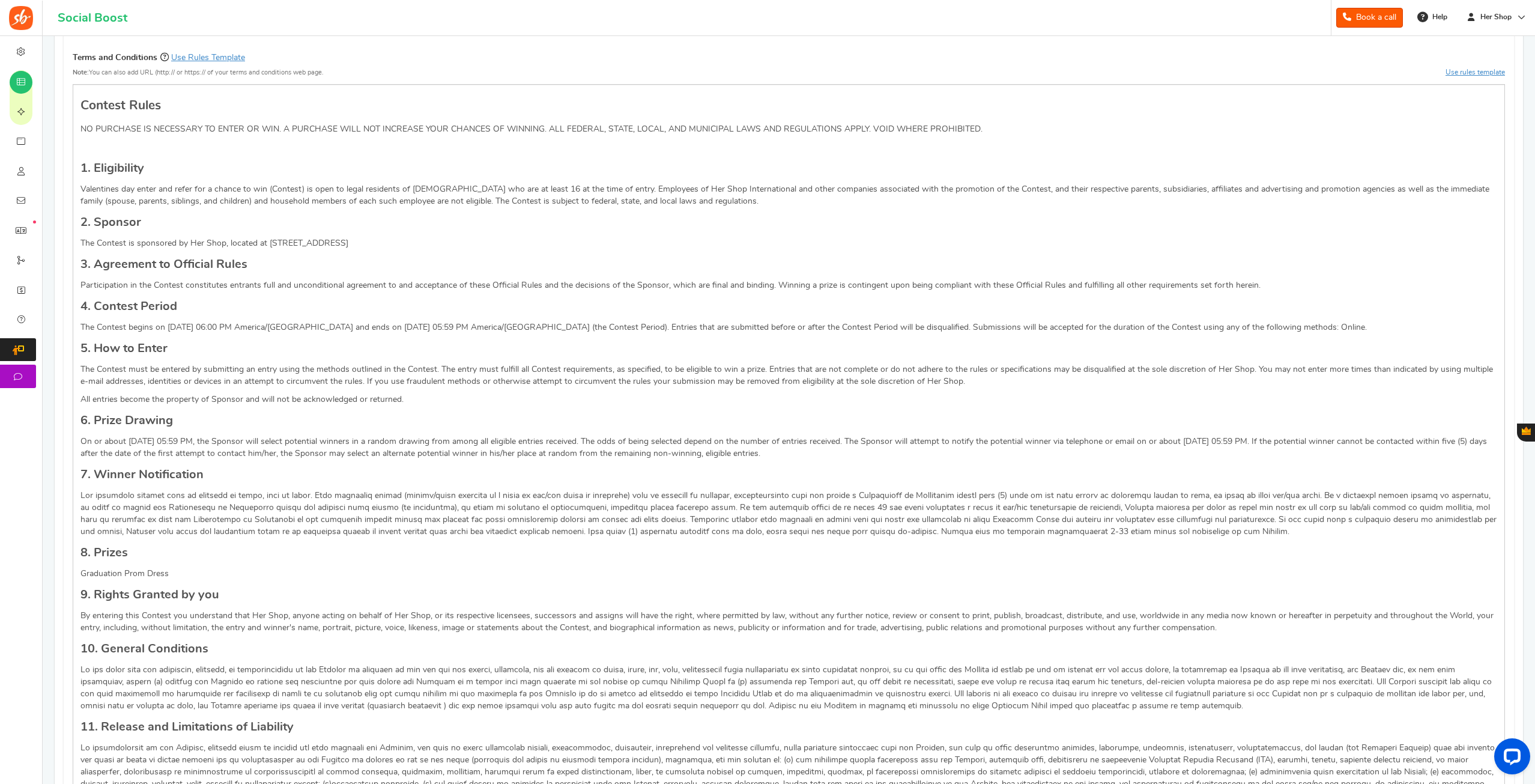
scroll to position [480, 0]
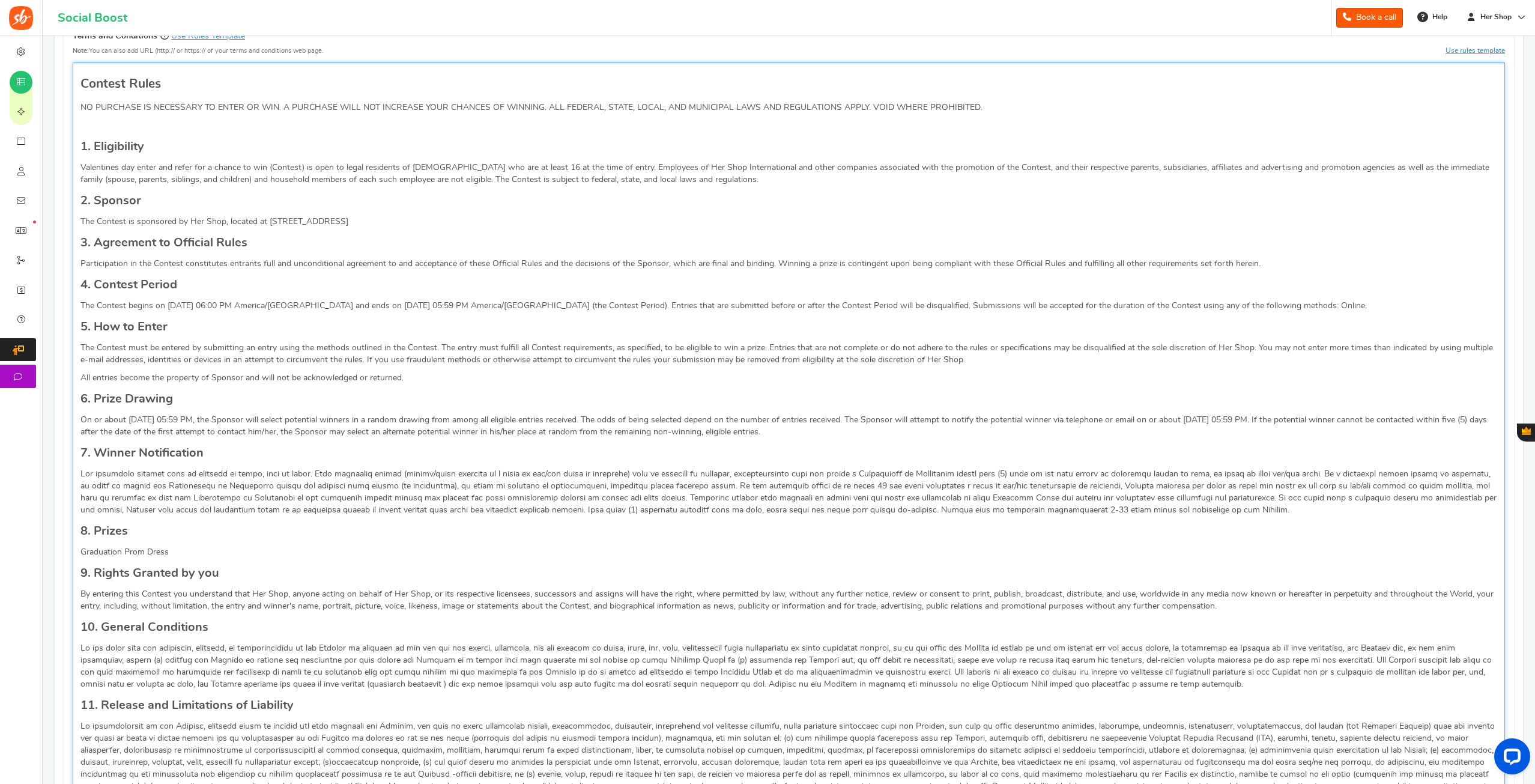
click at [315, 217] on p "The Contest is sponsored by Her Shop, located at [STREET_ADDRESS]" at bounding box center [789, 221] width 1417 height 12
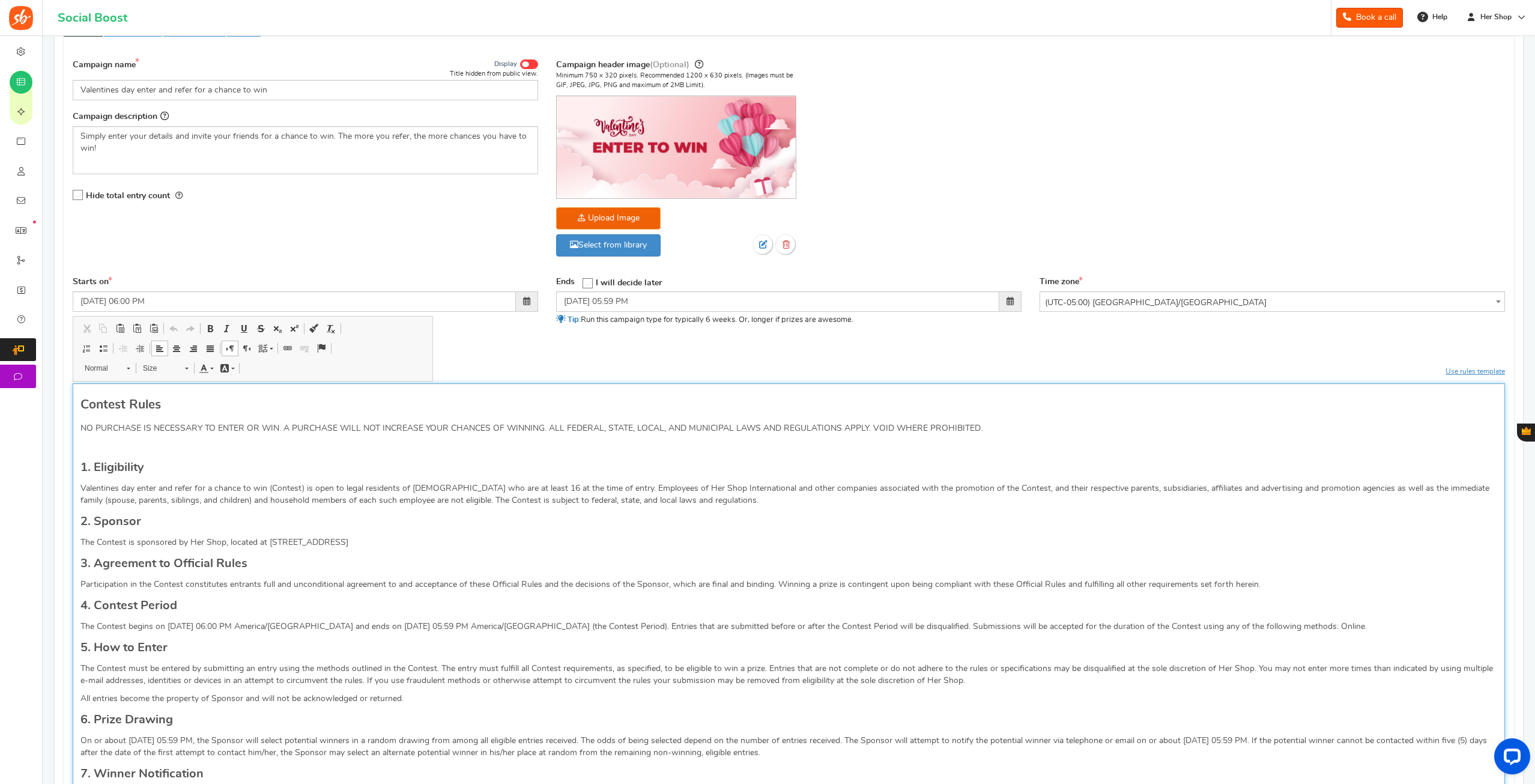
scroll to position [0, 0]
